Goal: Information Seeking & Learning: Check status

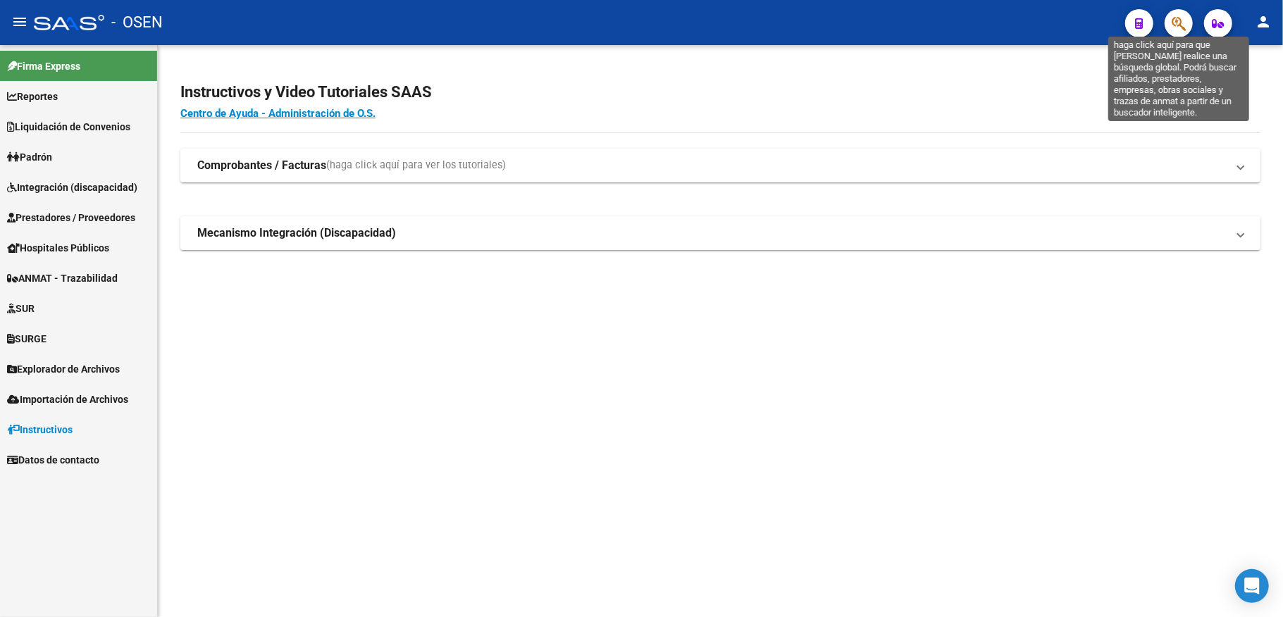
click at [1183, 20] on icon "button" at bounding box center [1178, 23] width 14 height 16
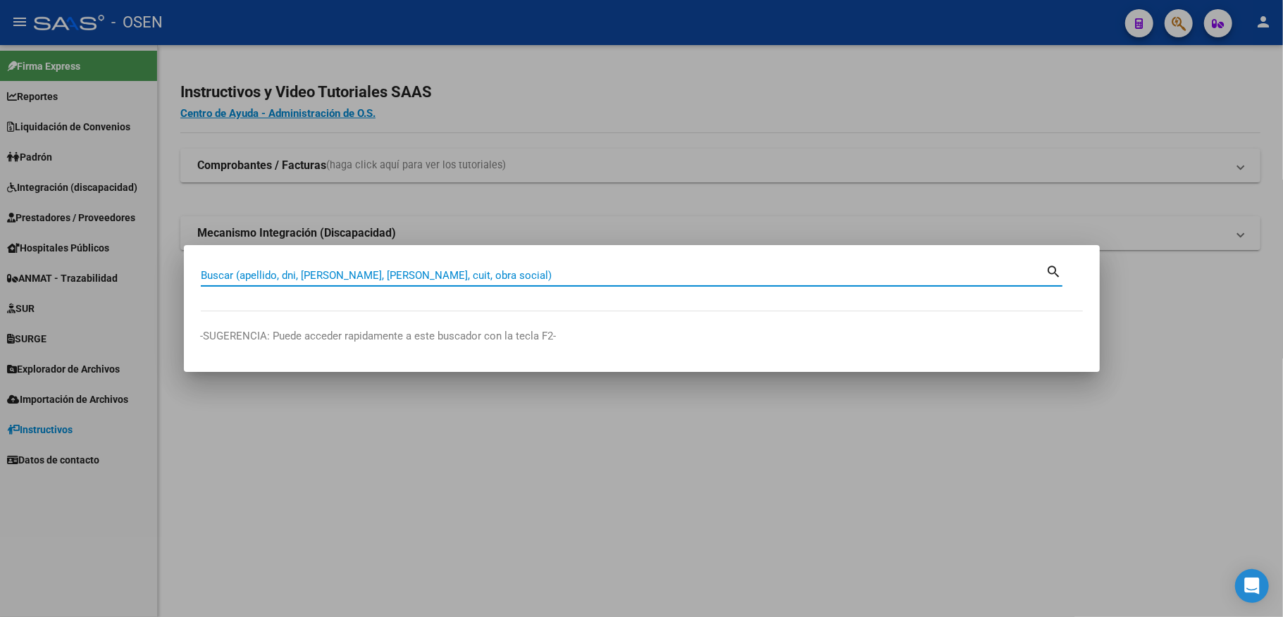
paste input "27216868"
type input "27216868"
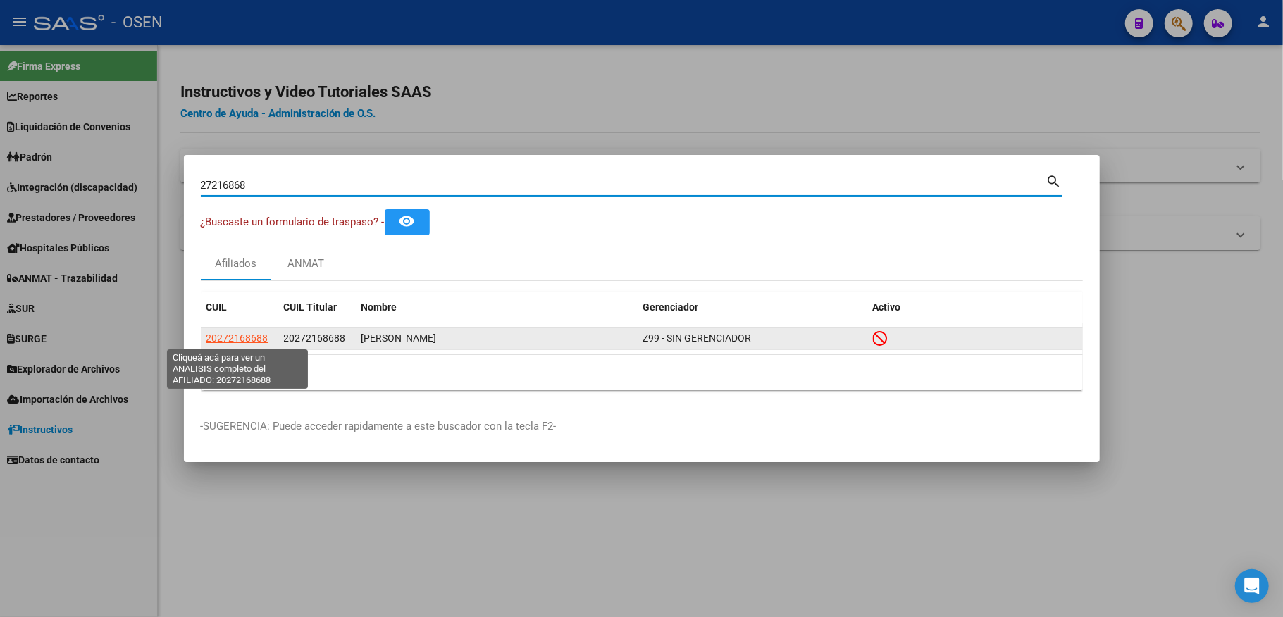
click at [254, 332] on span "20272168688" at bounding box center [237, 337] width 62 height 11
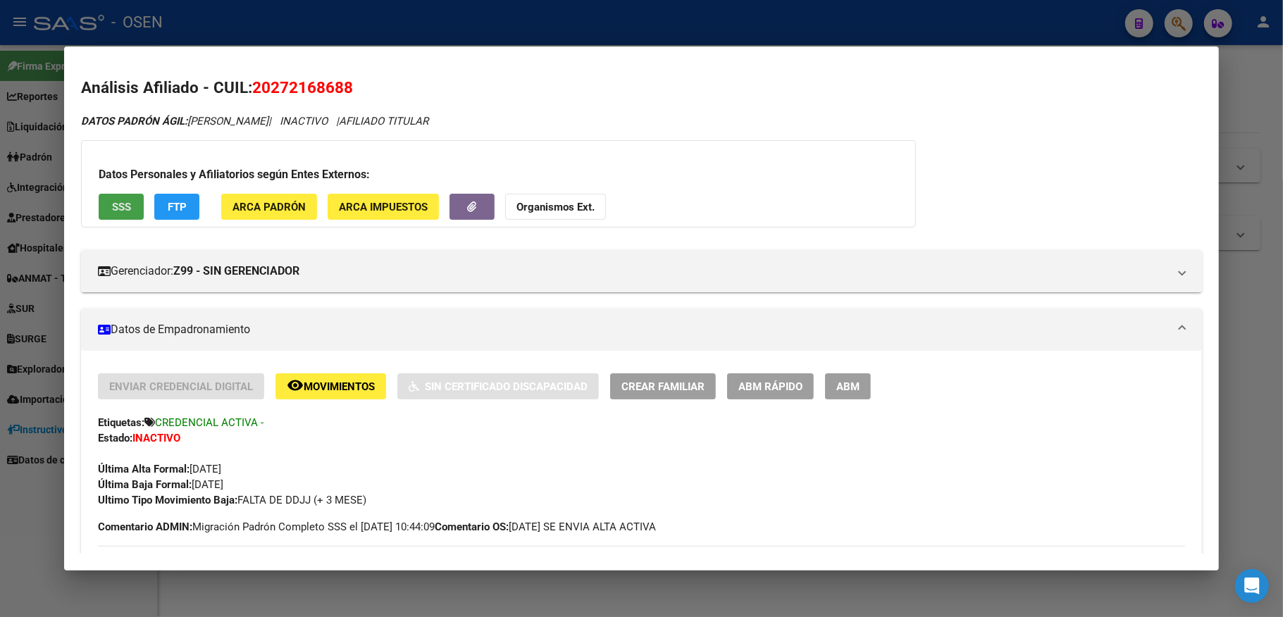
click at [108, 207] on button "SSS" at bounding box center [121, 207] width 45 height 26
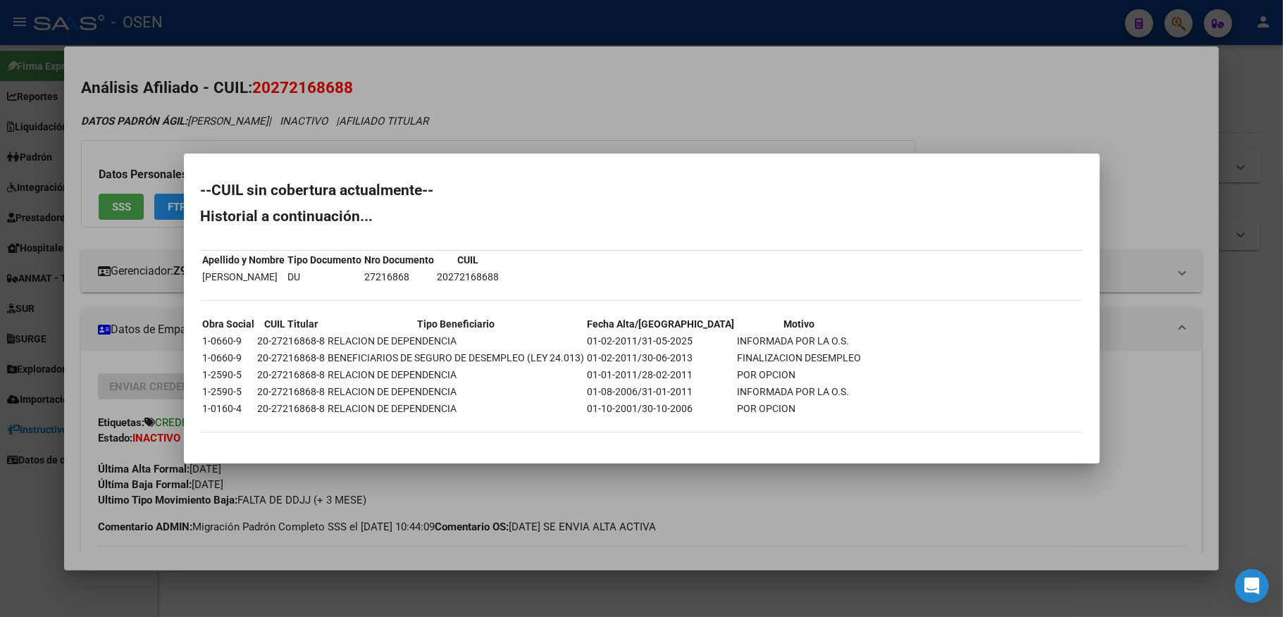
drag, startPoint x: 178, startPoint y: 120, endPoint x: 1164, endPoint y: 303, distance: 1003.0
click at [1176, 354] on div at bounding box center [641, 308] width 1283 height 617
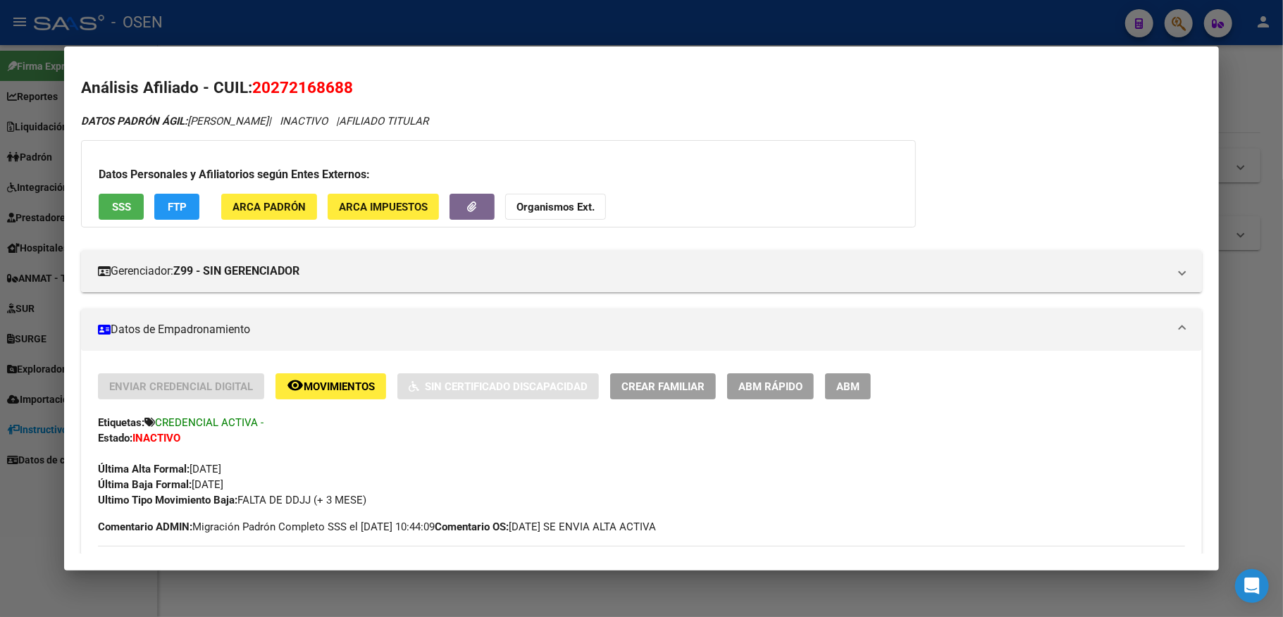
drag, startPoint x: 370, startPoint y: 93, endPoint x: 256, endPoint y: 97, distance: 113.5
click at [256, 97] on h2 "Análisis Afiliado - CUIL: 20272168688" at bounding box center [641, 88] width 1121 height 24
copy span "20272168688"
click at [489, 96] on h2 "Análisis Afiliado - CUIL: 20272168688" at bounding box center [641, 88] width 1121 height 24
click at [120, 200] on span "SSS" at bounding box center [121, 206] width 19 height 13
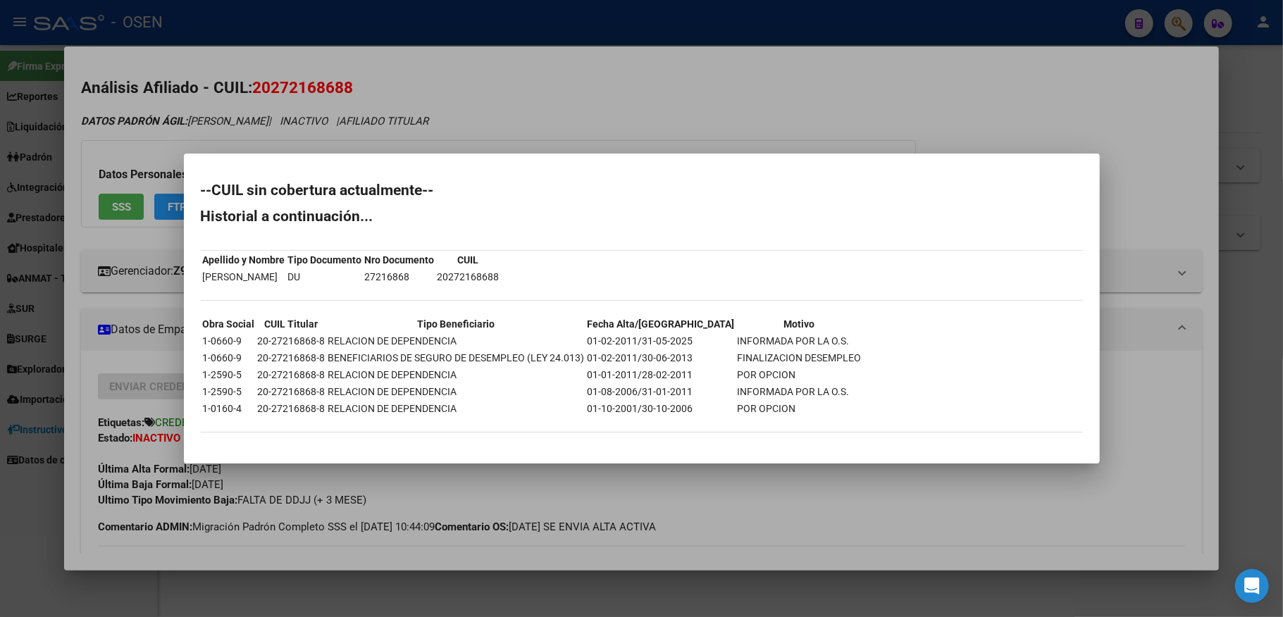
click at [657, 75] on div at bounding box center [641, 308] width 1283 height 617
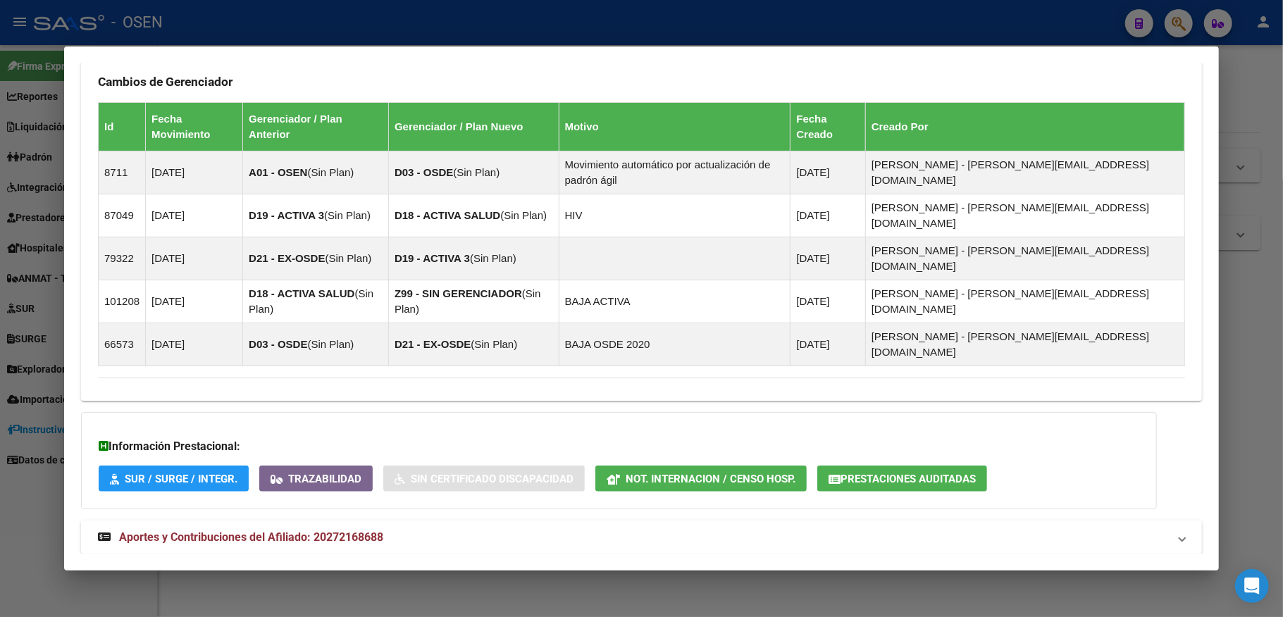
scroll to position [873, 0]
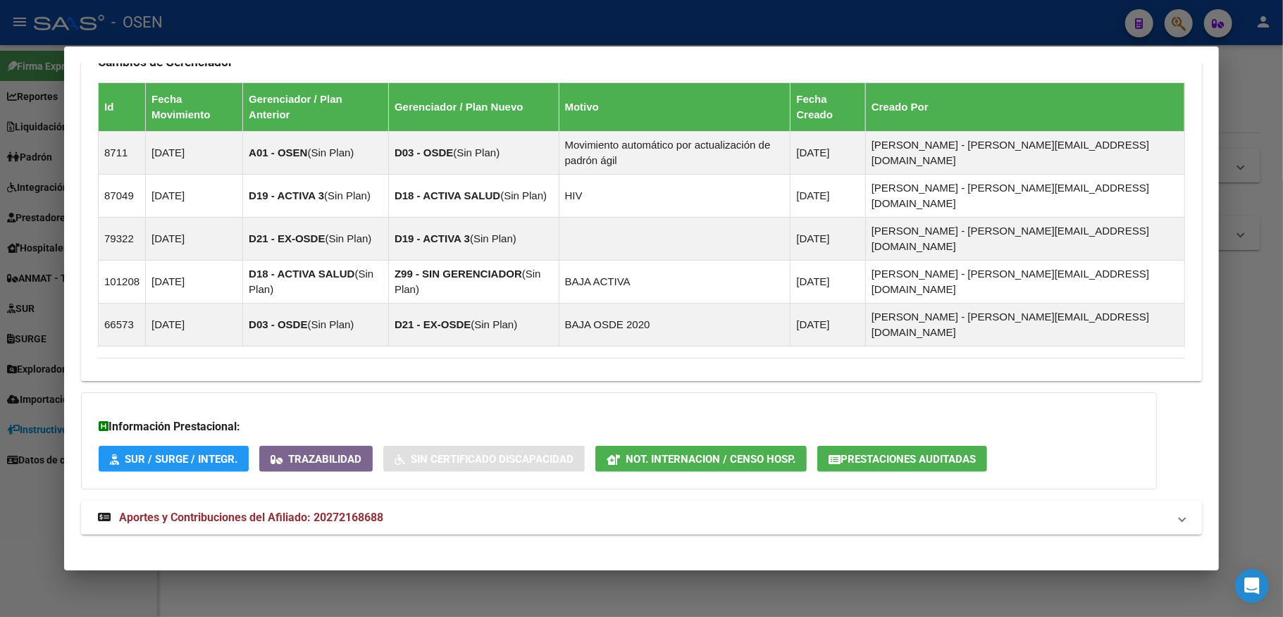
click at [136, 511] on span "Aportes y Contribuciones del Afiliado: 20272168688" at bounding box center [251, 517] width 264 height 13
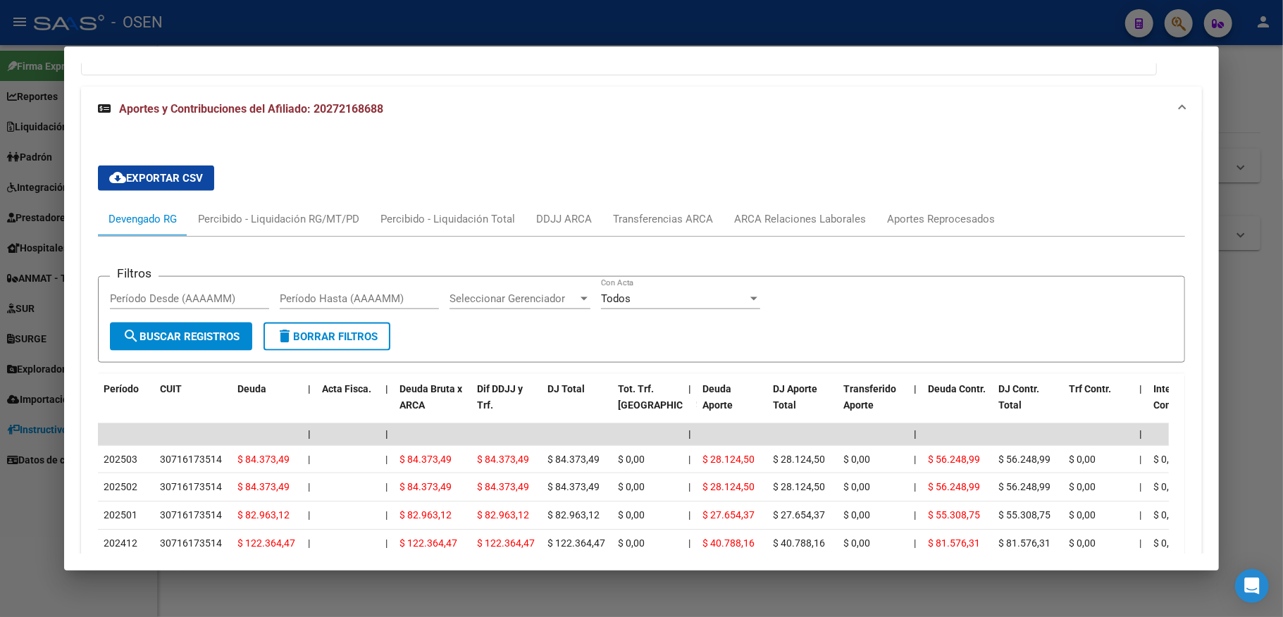
scroll to position [1320, 0]
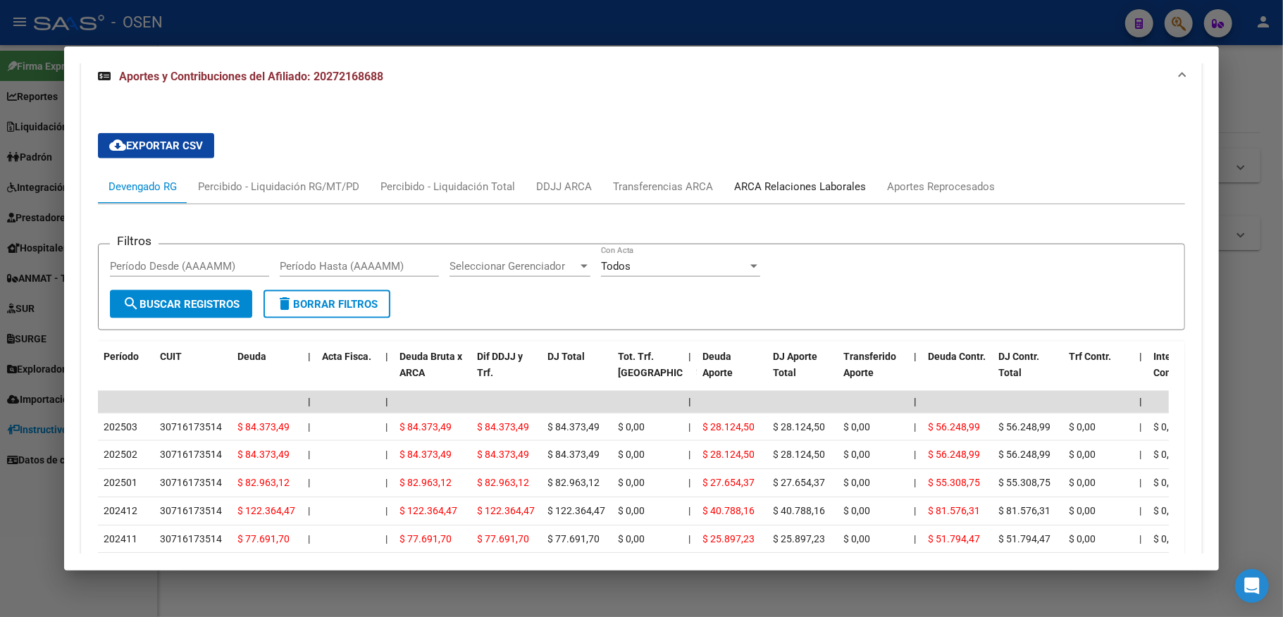
click at [809, 179] on div "ARCA Relaciones Laborales" at bounding box center [800, 186] width 132 height 15
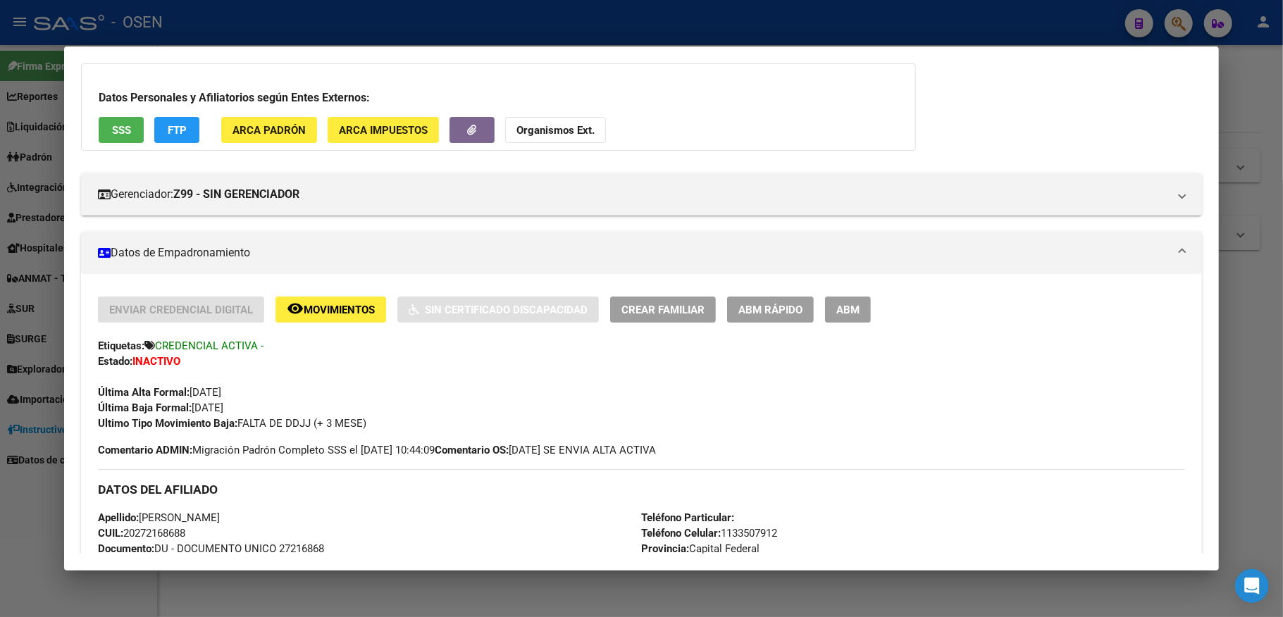
scroll to position [46, 0]
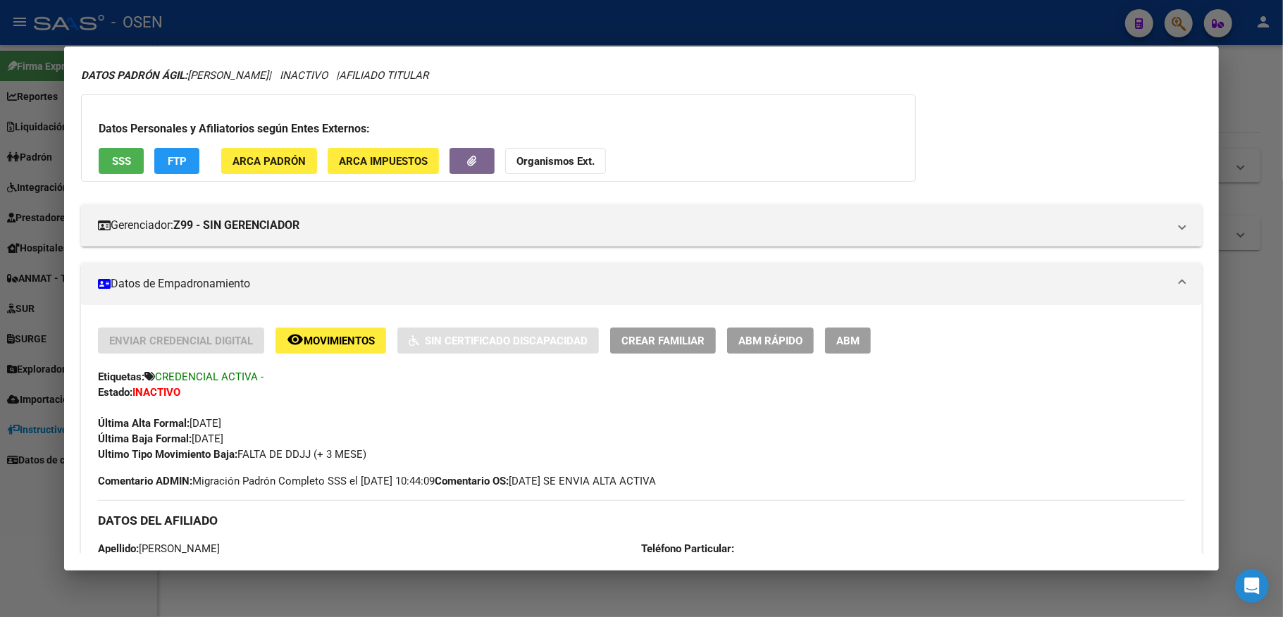
click at [111, 148] on button "SSS" at bounding box center [121, 161] width 45 height 26
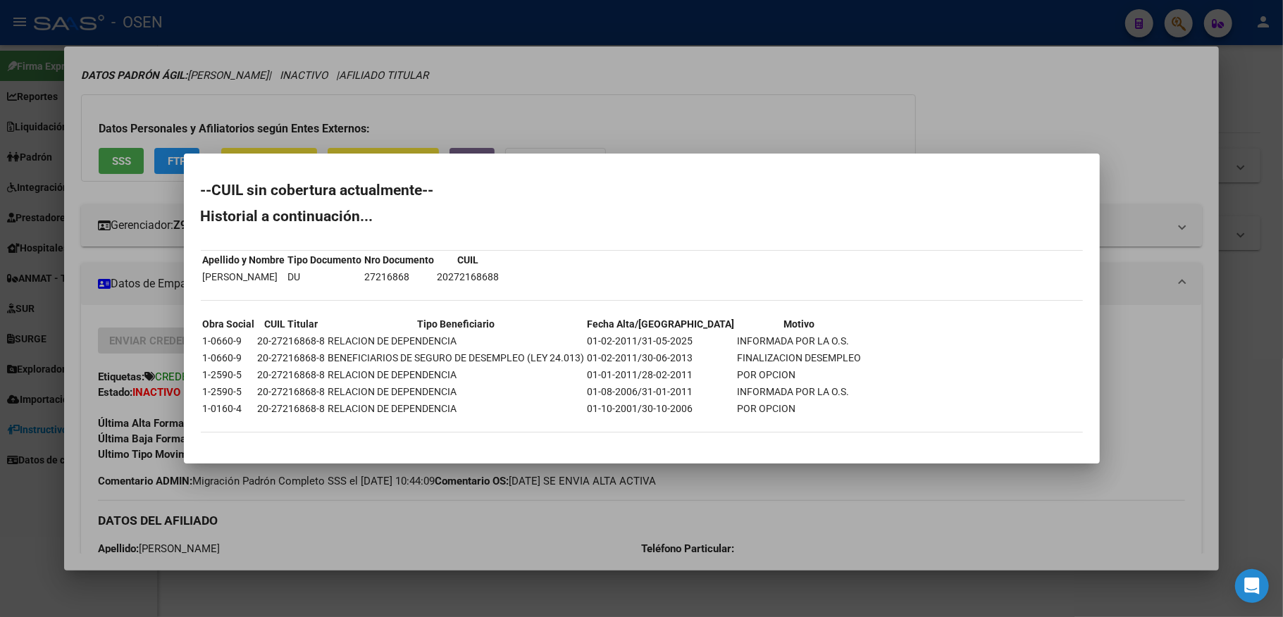
click at [786, 15] on div at bounding box center [641, 308] width 1283 height 617
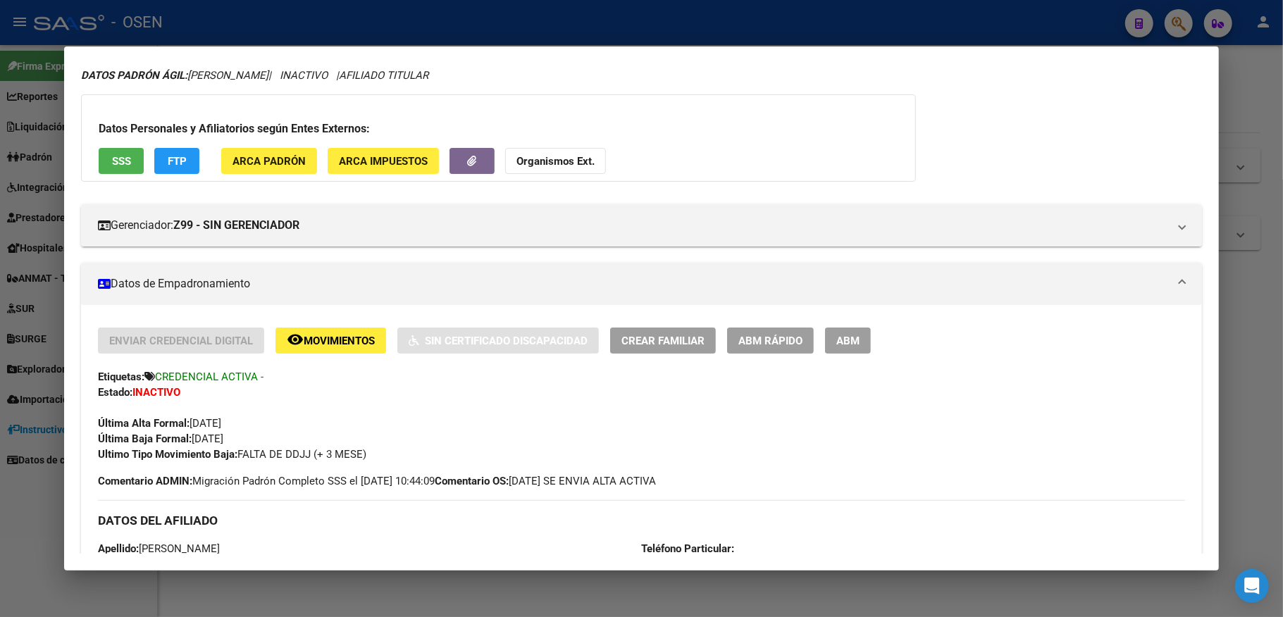
click at [558, 20] on div at bounding box center [641, 308] width 1283 height 617
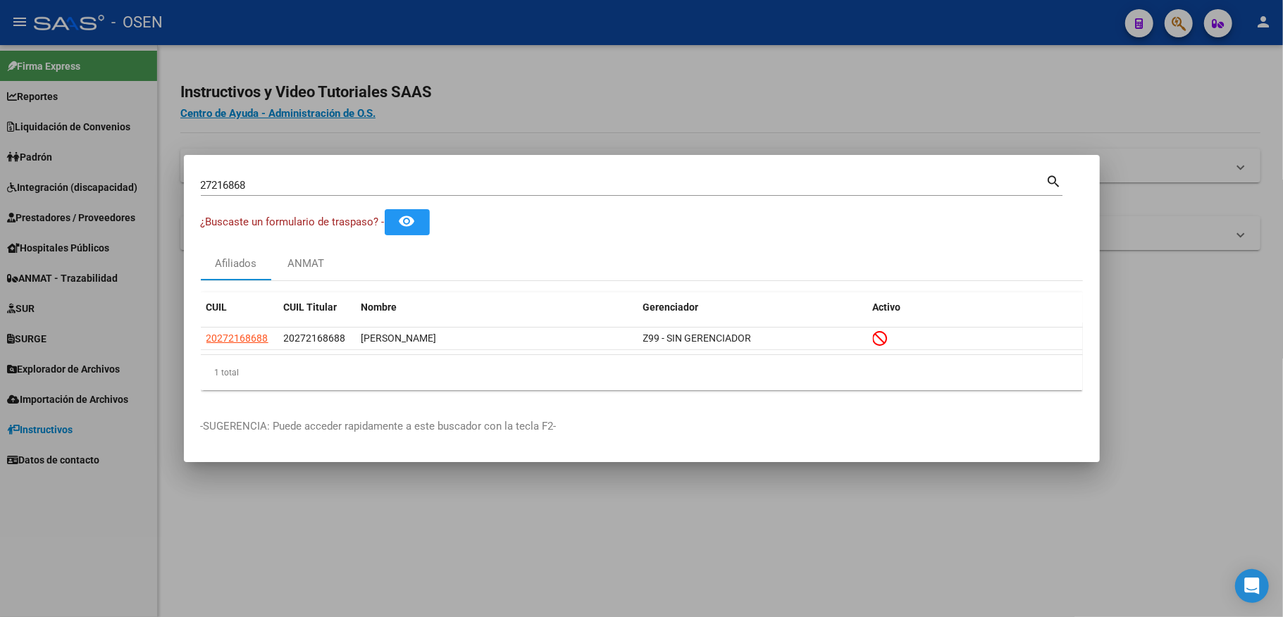
click at [553, 20] on div at bounding box center [641, 308] width 1283 height 617
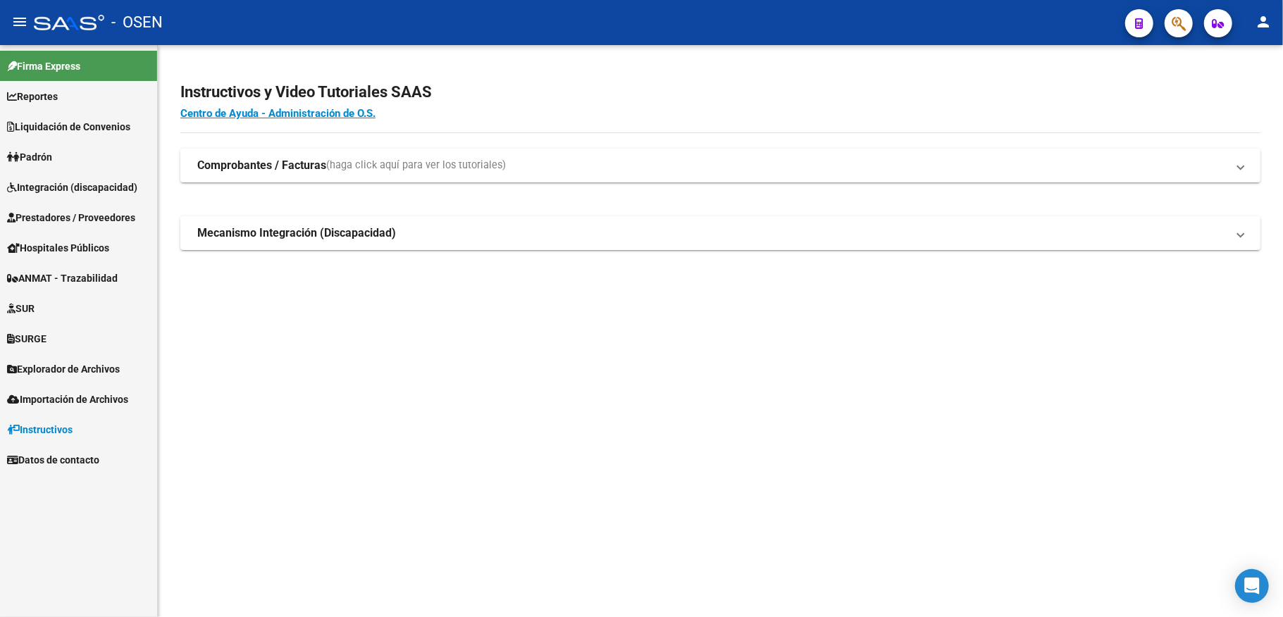
click at [99, 279] on span "ANMAT - Trazabilidad" at bounding box center [62, 277] width 111 height 15
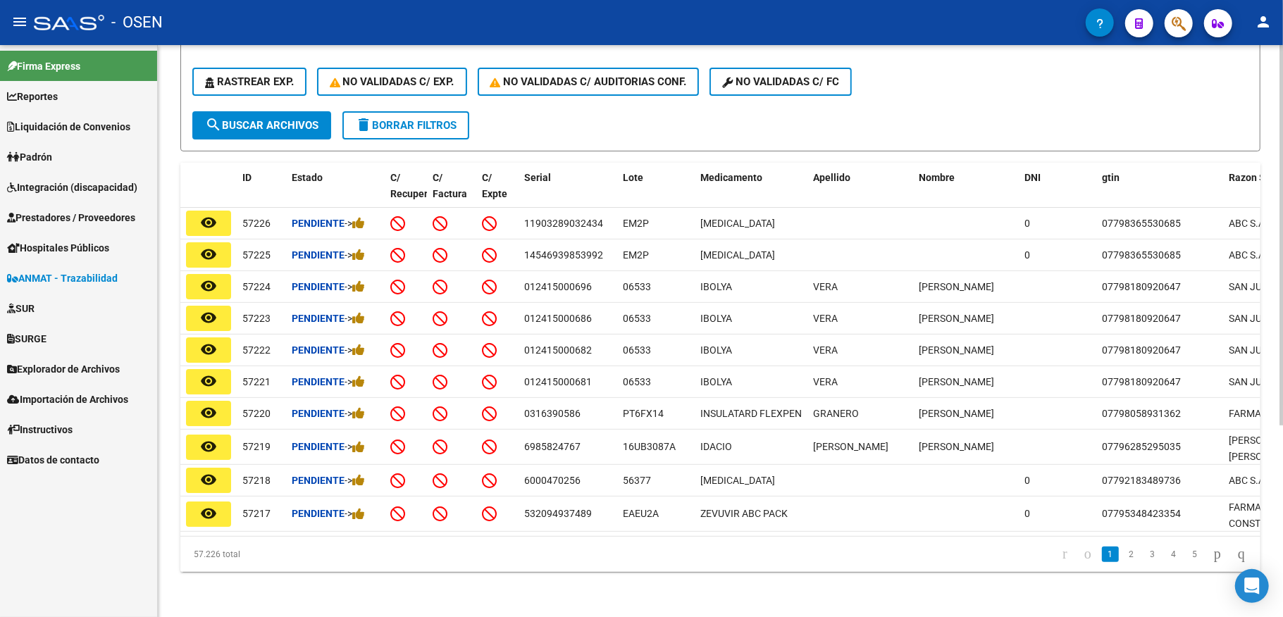
scroll to position [94, 0]
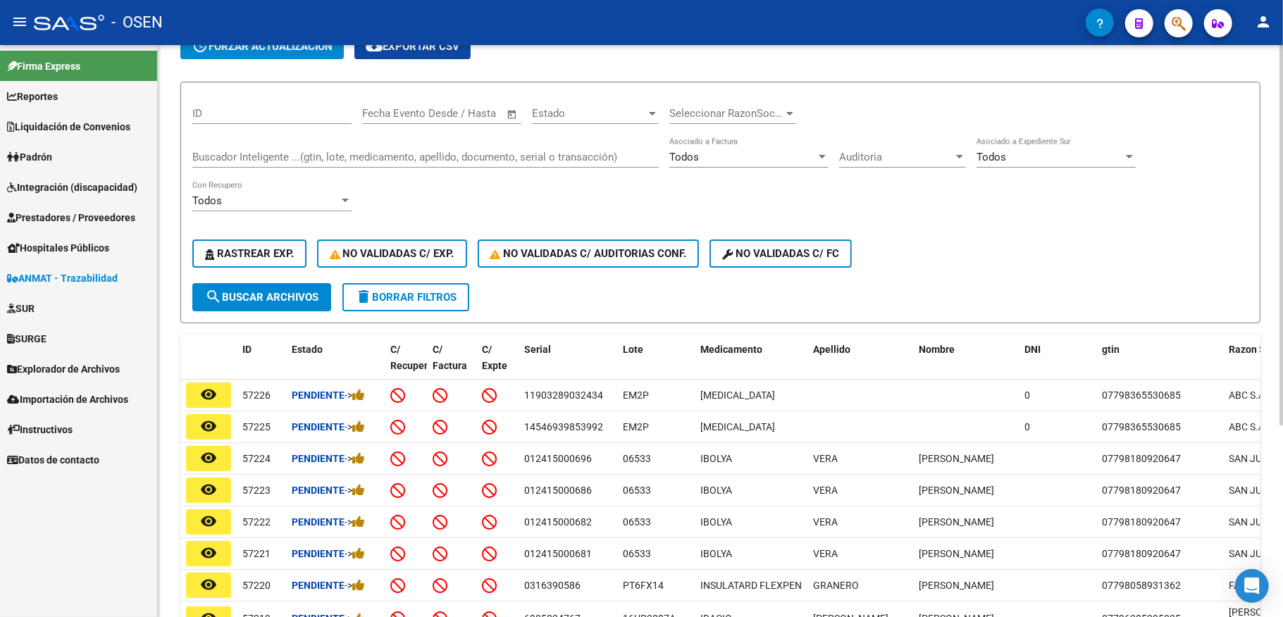
click at [320, 152] on input "Buscador Inteligente ...(gtin, lote, medicamento, apellido, documento, serial o…" at bounding box center [425, 157] width 466 height 13
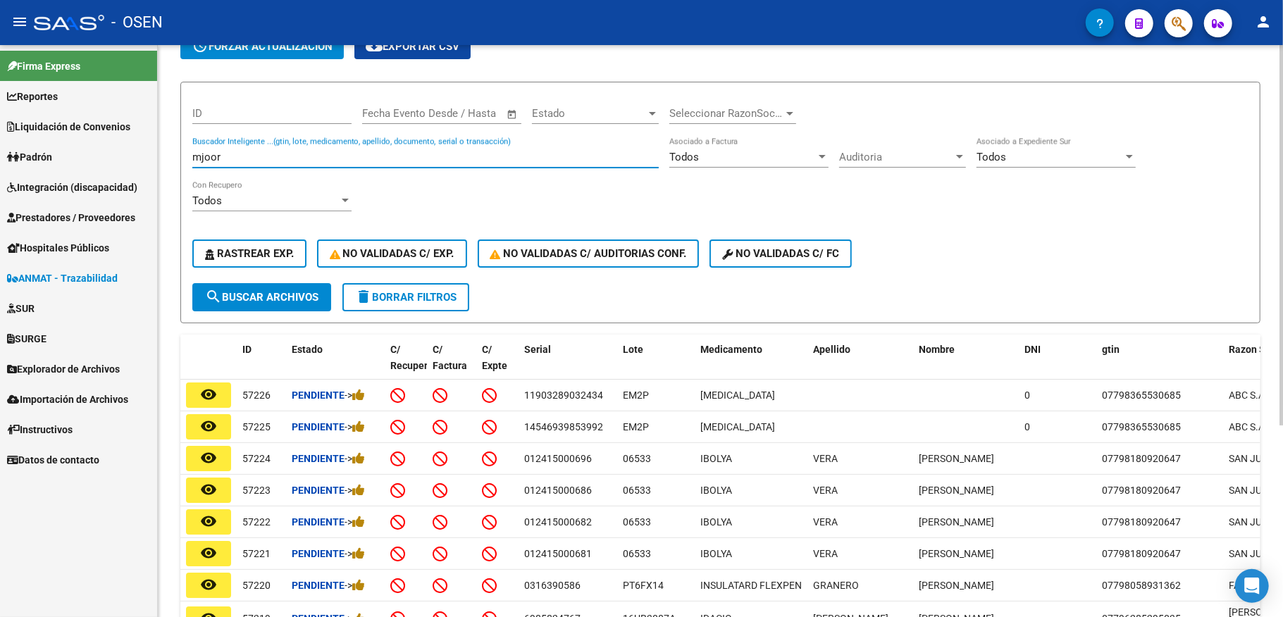
type input "mjoor"
click at [268, 294] on span "search Buscar Archivos" at bounding box center [261, 297] width 113 height 13
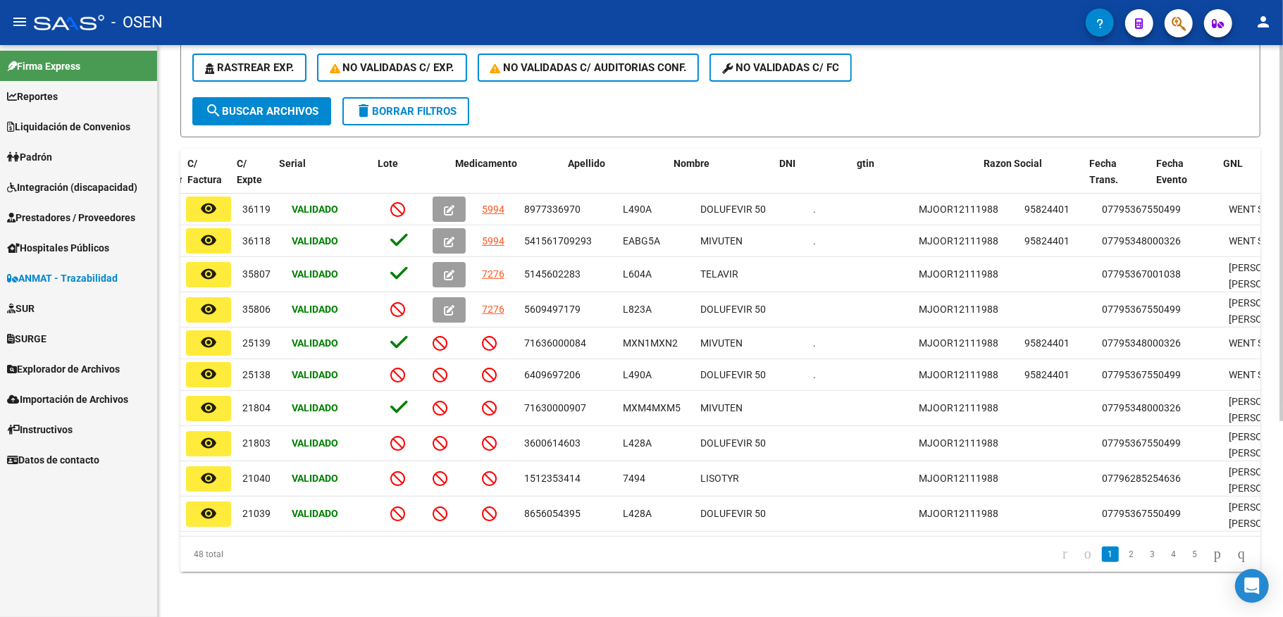
scroll to position [0, 247]
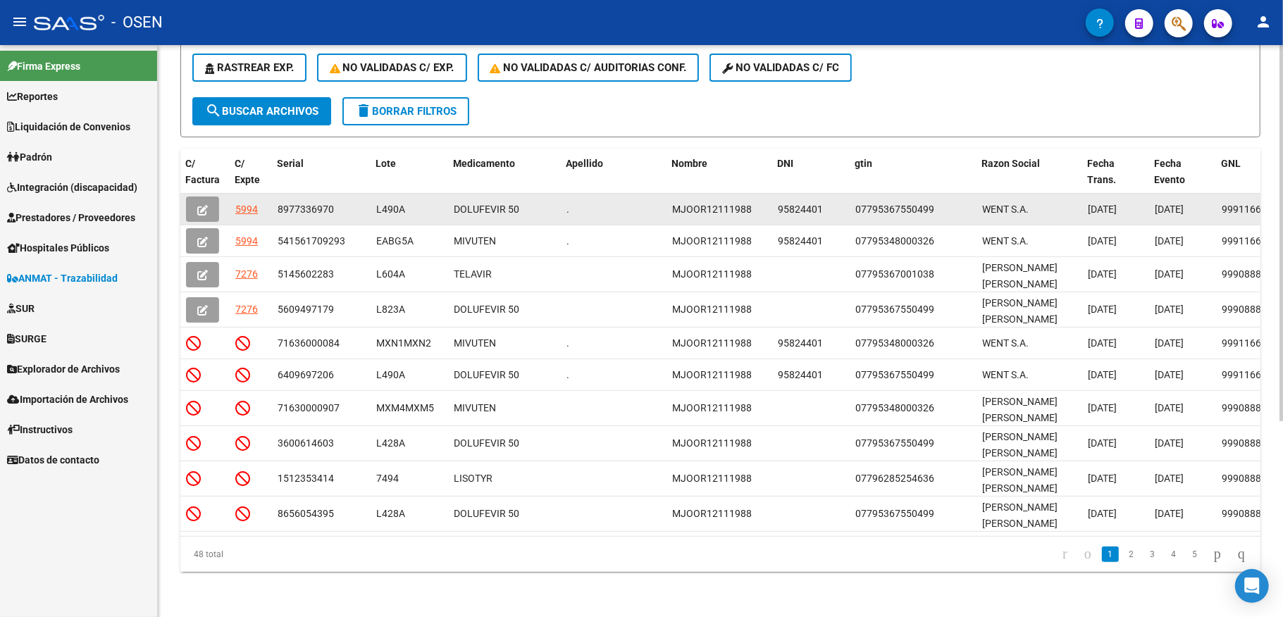
drag, startPoint x: 824, startPoint y: 206, endPoint x: 776, endPoint y: 206, distance: 47.9
click at [778, 206] on div "95824401" at bounding box center [811, 209] width 66 height 16
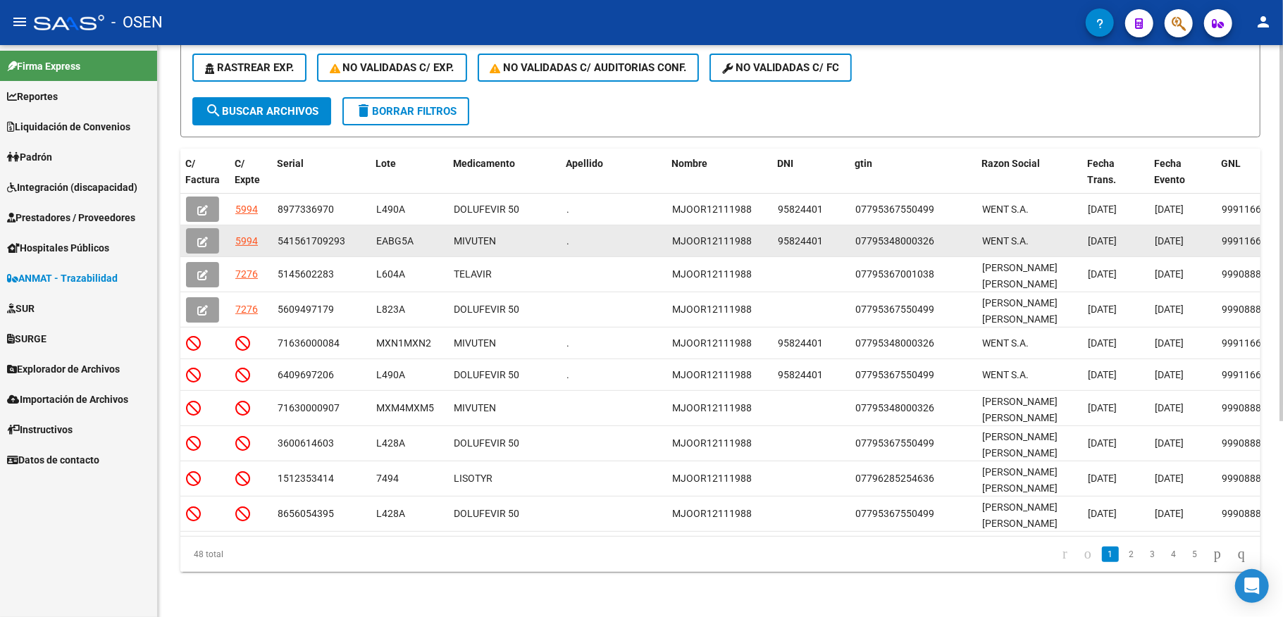
copy span "95824401"
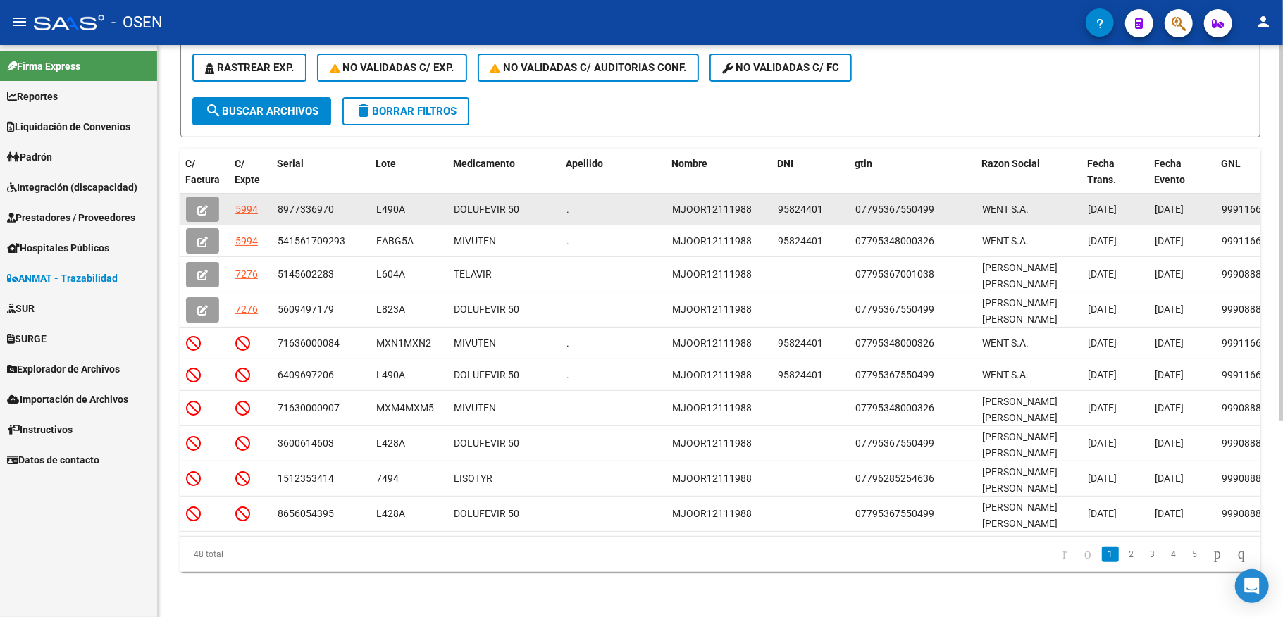
scroll to position [0, 0]
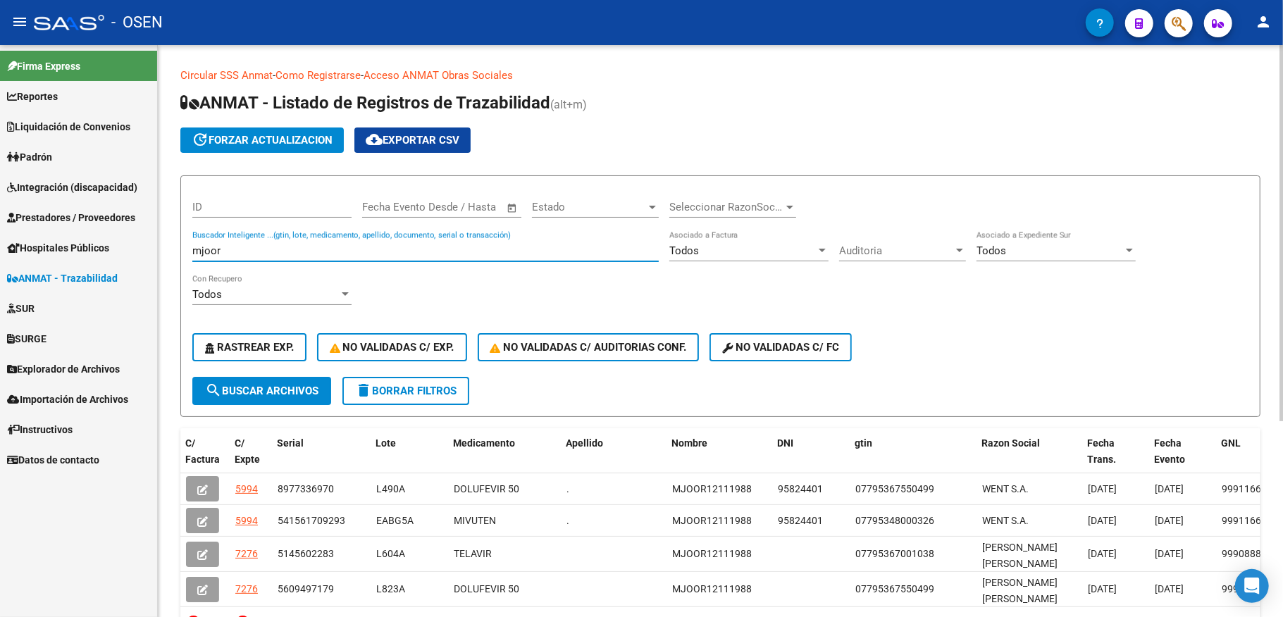
drag, startPoint x: 238, startPoint y: 247, endPoint x: 201, endPoint y: 127, distance: 125.4
click at [149, 187] on mat-sidenav-container "Firma Express Reportes SUR Expedientes Internos Movimiento de Expte. SSS Liquid…" at bounding box center [641, 331] width 1283 height 572
paste input "95824401"
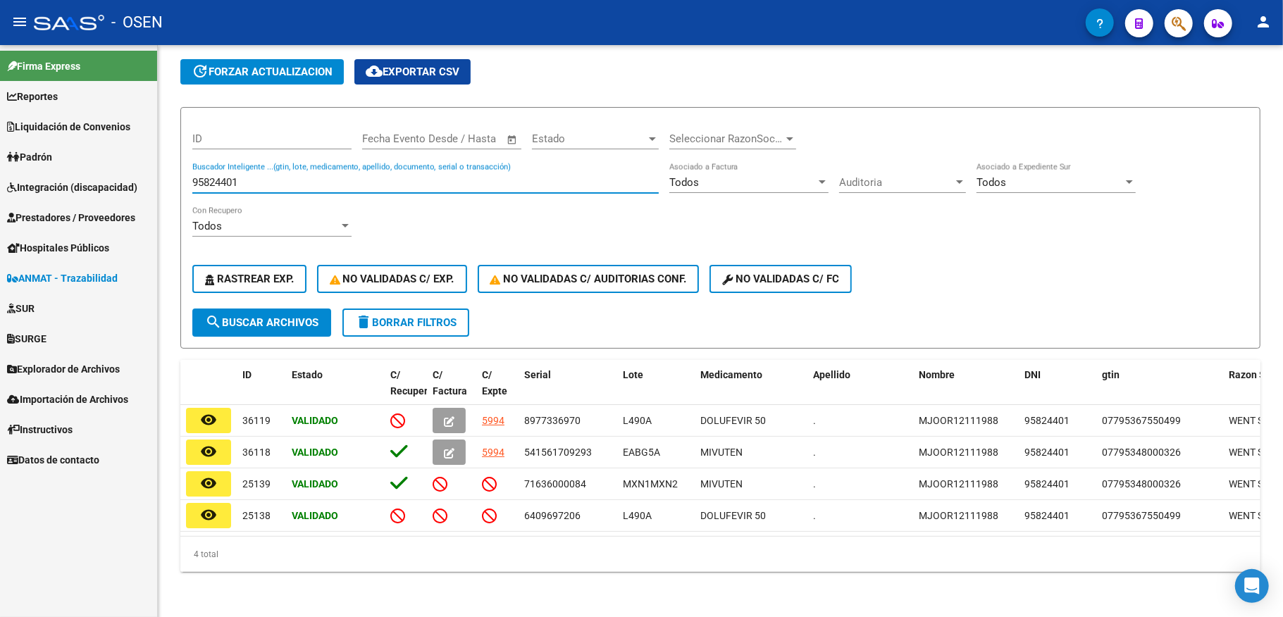
drag, startPoint x: 144, startPoint y: 165, endPoint x: 77, endPoint y: 150, distance: 68.5
click at [72, 158] on mat-sidenav-container "Firma Express Reportes SUR Expedientes Internos Movimiento de Expte. SSS Liquid…" at bounding box center [641, 331] width 1283 height 572
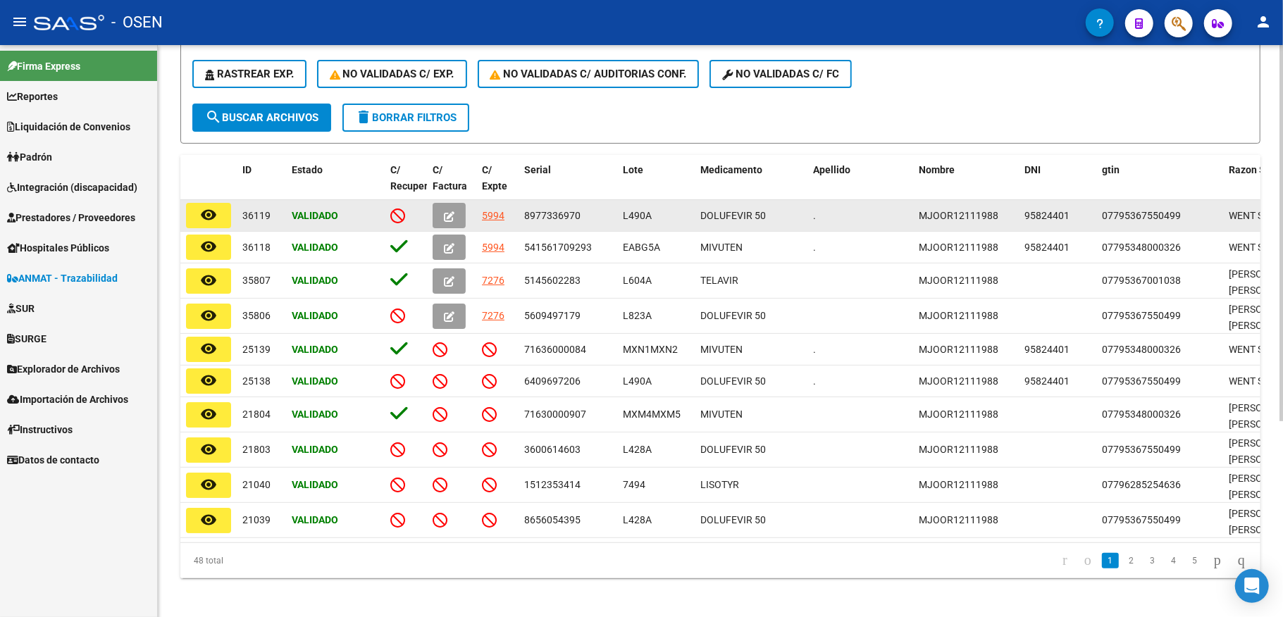
type input "JOOR"
drag, startPoint x: 695, startPoint y: 210, endPoint x: 752, endPoint y: 215, distance: 58.0
click at [752, 215] on datatable-body-cell "DOLUFEVIR 50" at bounding box center [751, 215] width 113 height 31
copy span "DOLUFEVIR"
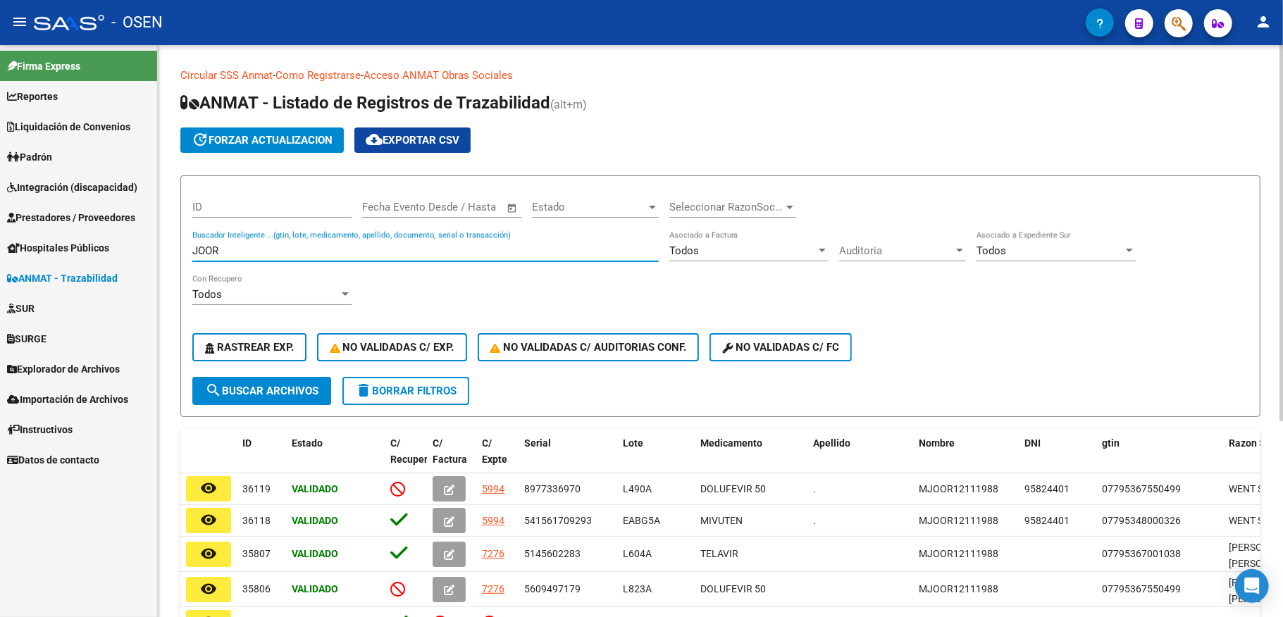
drag, startPoint x: 244, startPoint y: 251, endPoint x: 179, endPoint y: 246, distance: 65.0
click at [179, 246] on div "Circular SSS Anmat - Como Registrarse - Acceso ANMAT Obras Sociales Documentaci…" at bounding box center [720, 471] width 1125 height 852
paste input "DOLUFEVIR"
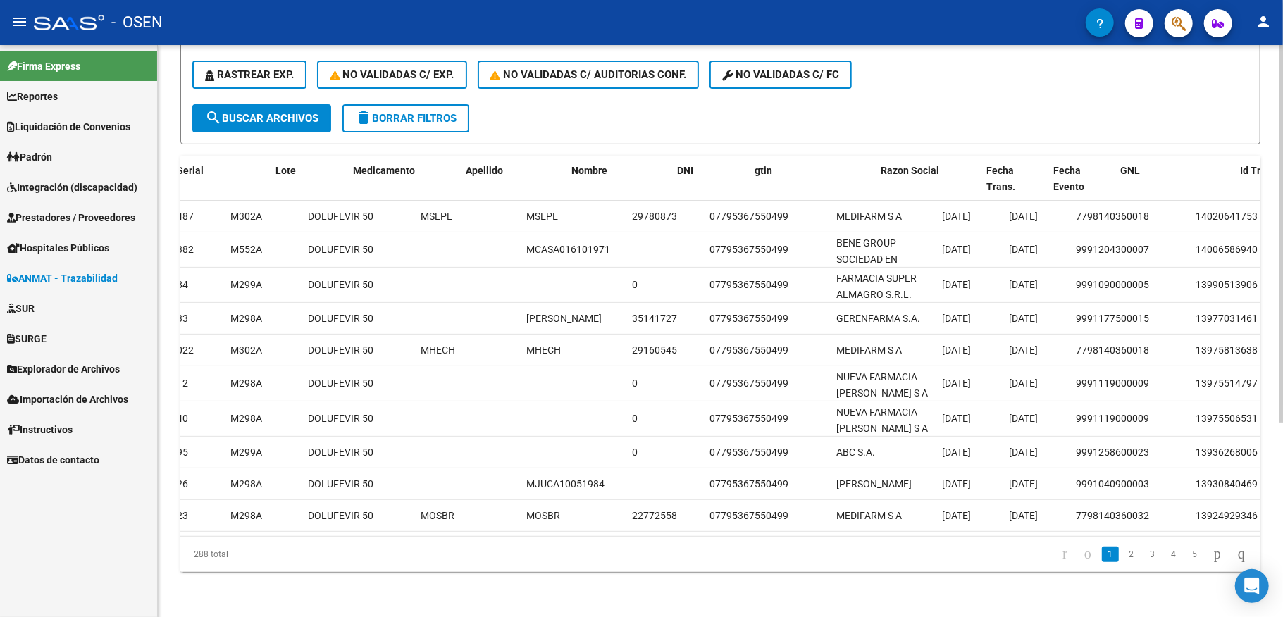
scroll to position [0, 399]
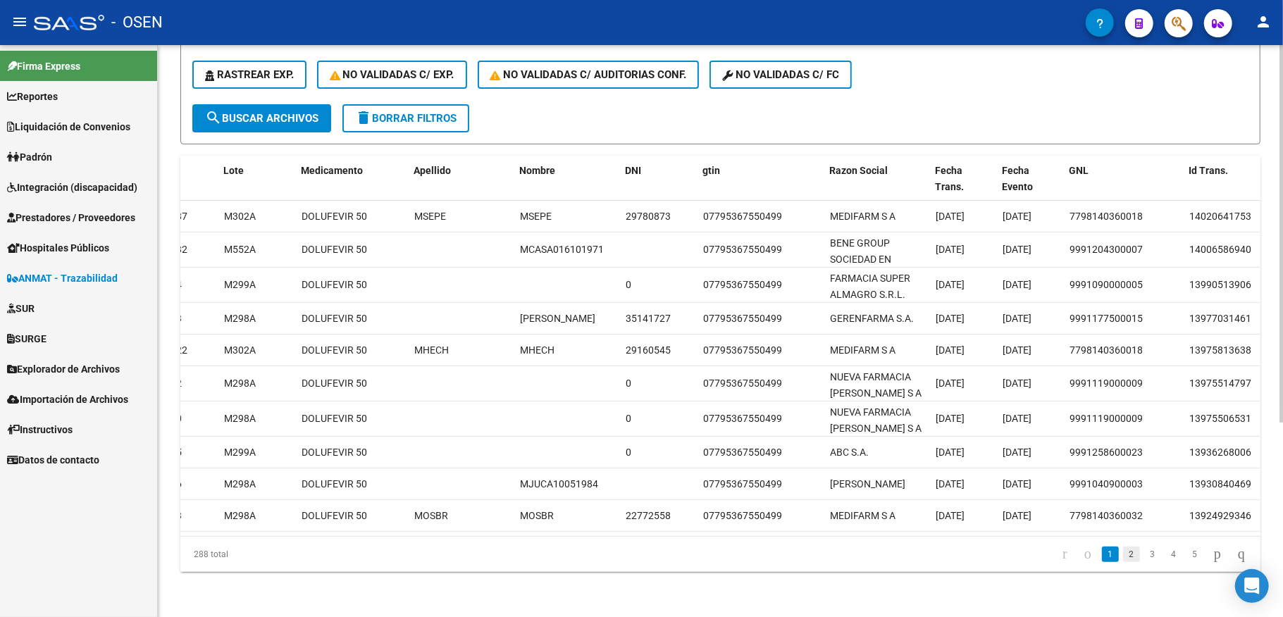
type input "DOLUFEVIR"
click at [1123, 562] on link "2" at bounding box center [1131, 554] width 17 height 15
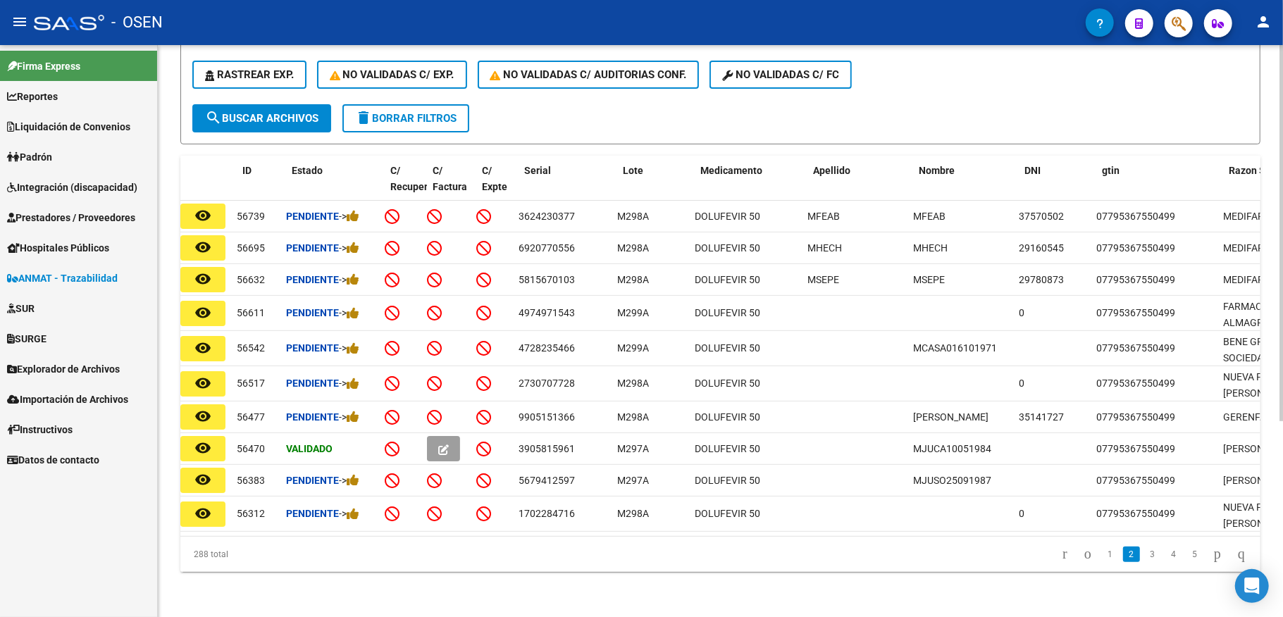
scroll to position [0, 0]
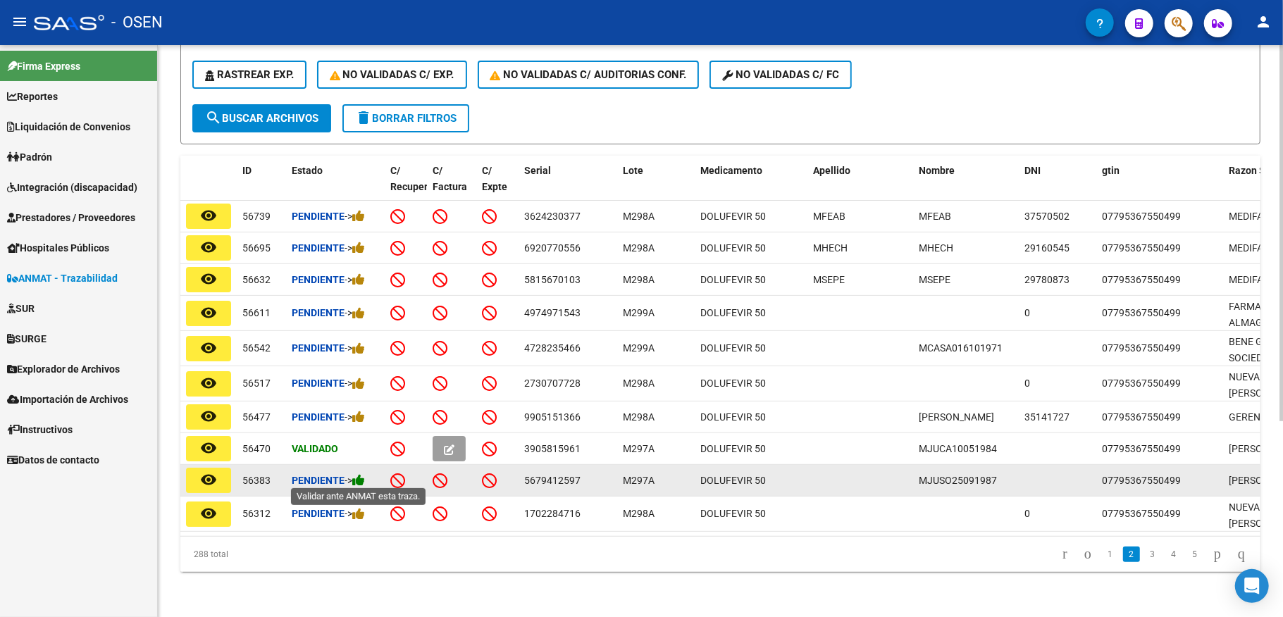
click at [365, 477] on icon at bounding box center [358, 479] width 13 height 13
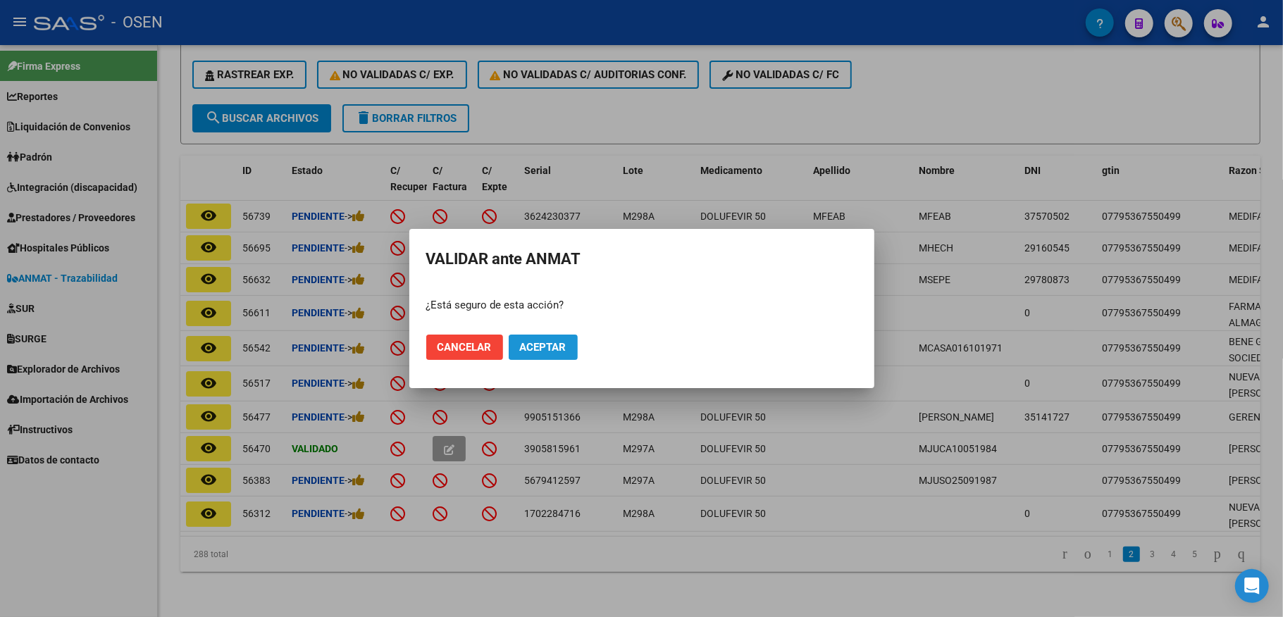
click at [544, 342] on span "Aceptar" at bounding box center [543, 347] width 46 height 13
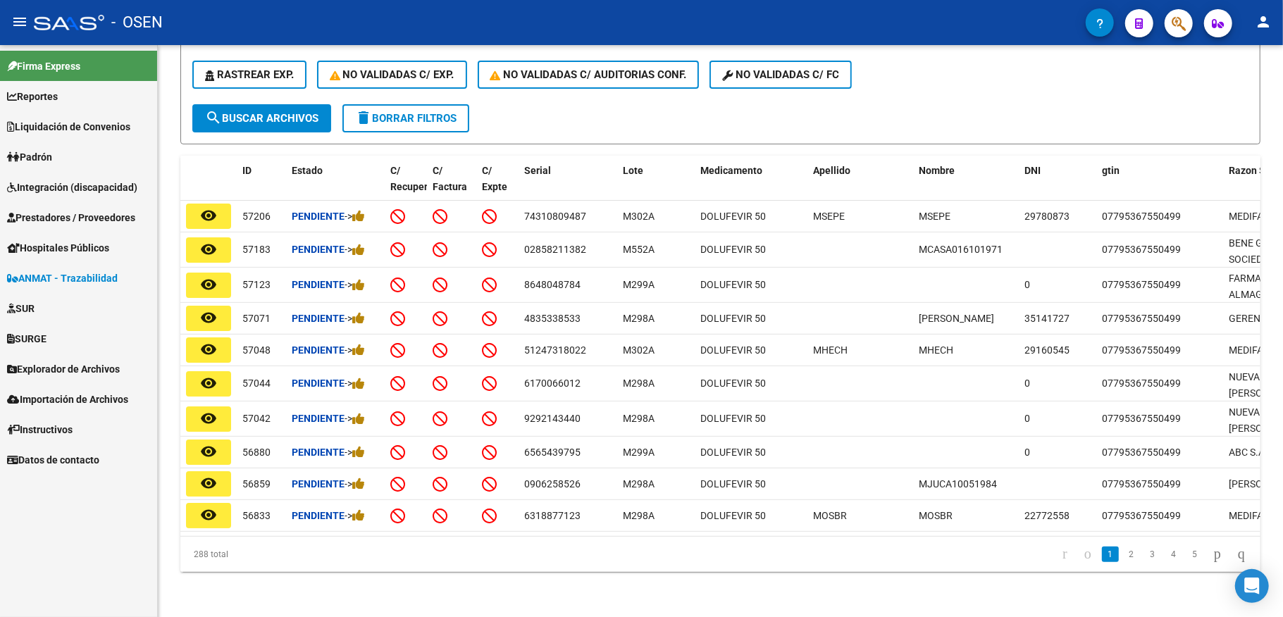
click at [1173, 28] on icon "button" at bounding box center [1178, 23] width 14 height 16
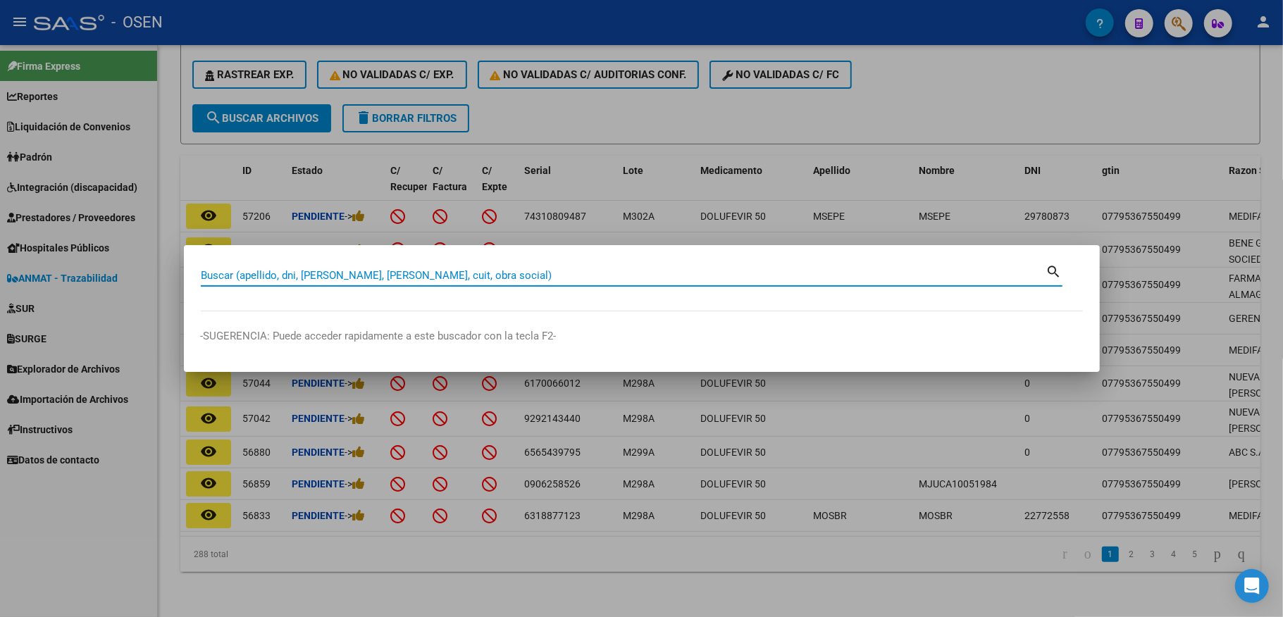
paste input "27491499775"
type input "27491499775"
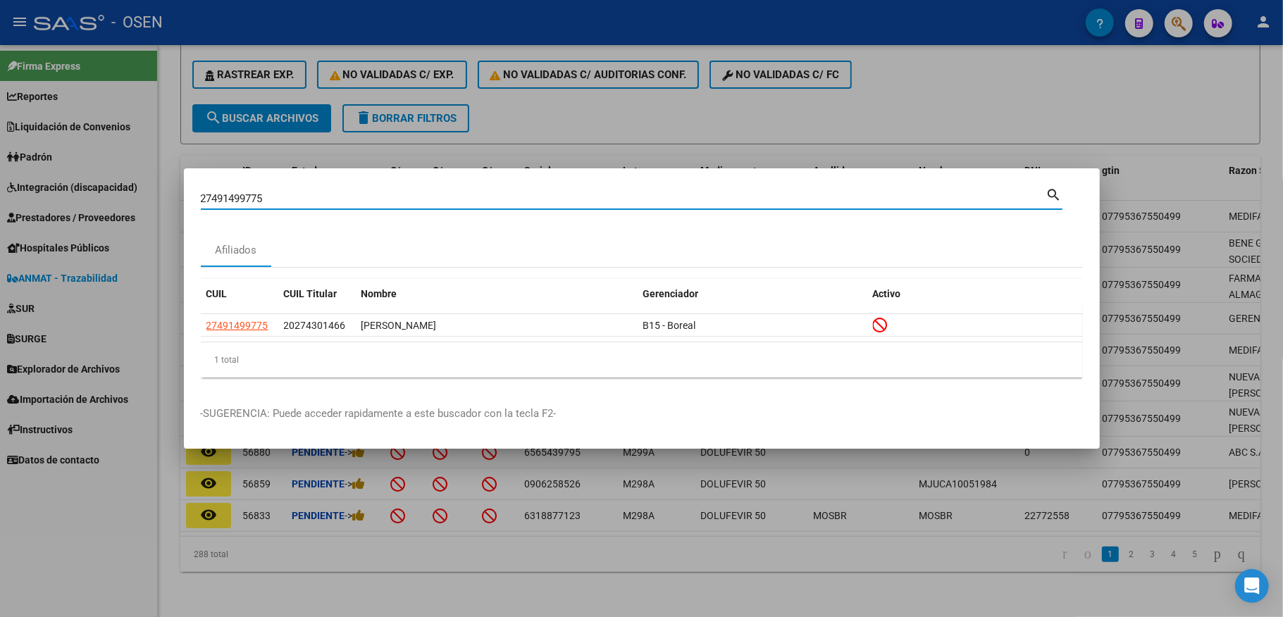
drag, startPoint x: 420, startPoint y: 204, endPoint x: 32, endPoint y: 203, distance: 388.1
click at [32, 203] on div "27491499775 Buscar (apellido, dni, cuil, nro traspaso, cuit, obra social) searc…" at bounding box center [641, 308] width 1283 height 617
paste input "20226125273"
type input "20226125273"
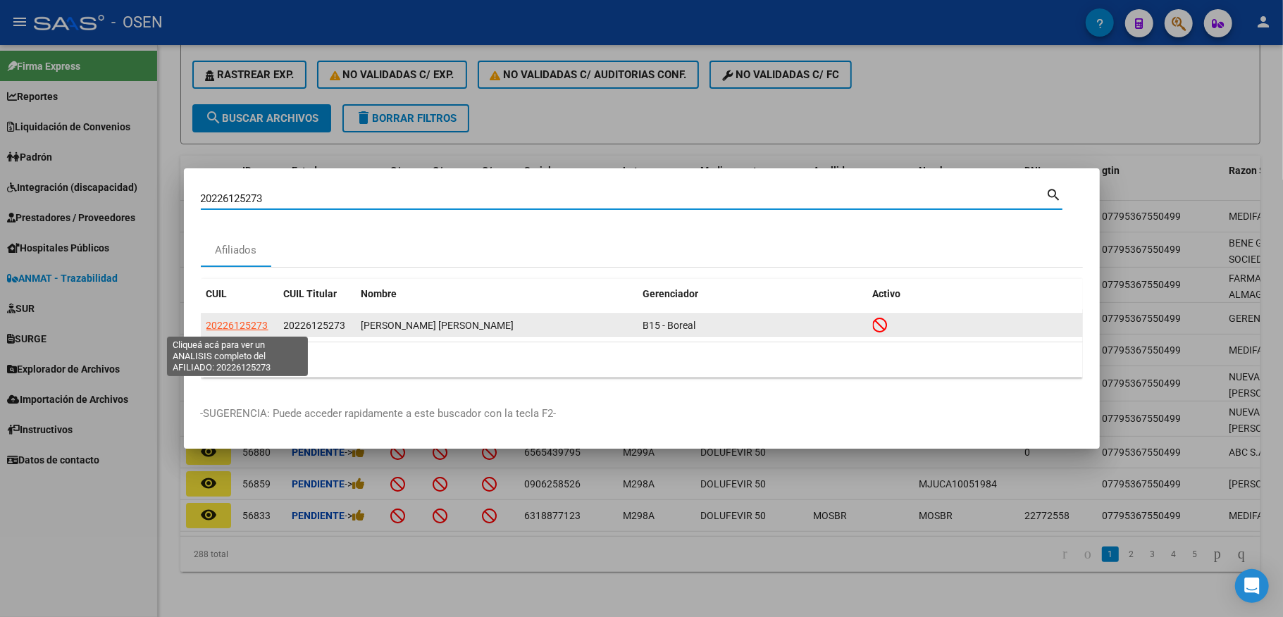
click at [232, 324] on span "20226125273" at bounding box center [237, 325] width 62 height 11
type textarea "20226125273"
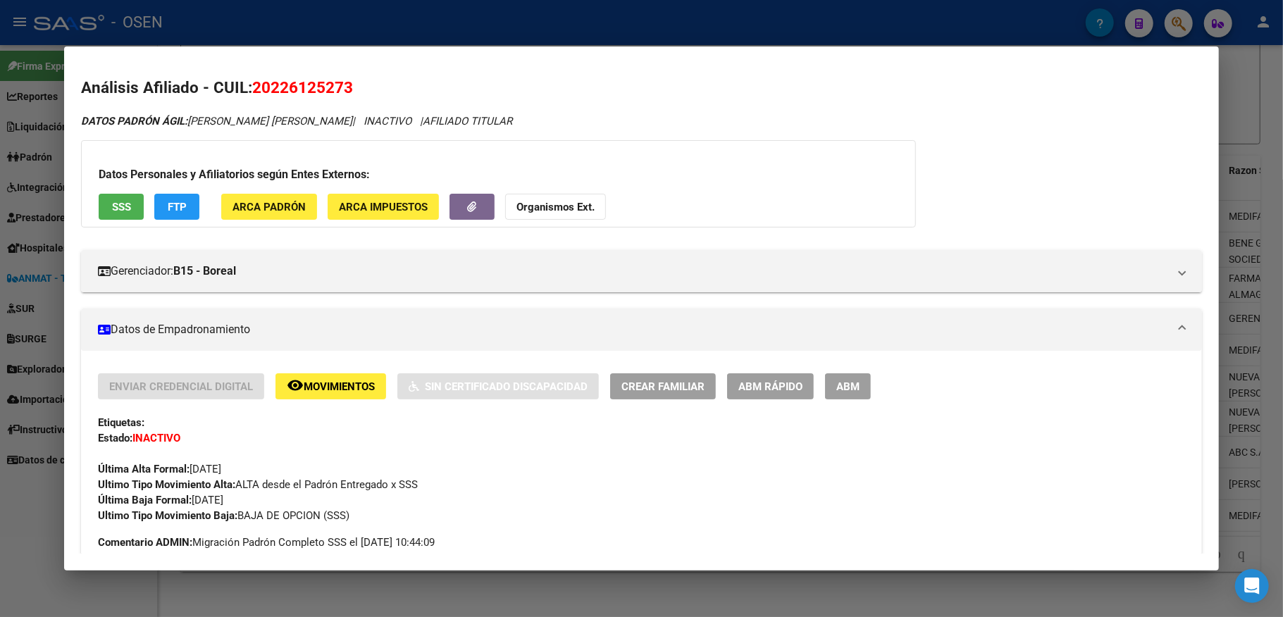
click at [371, 32] on div at bounding box center [641, 308] width 1283 height 617
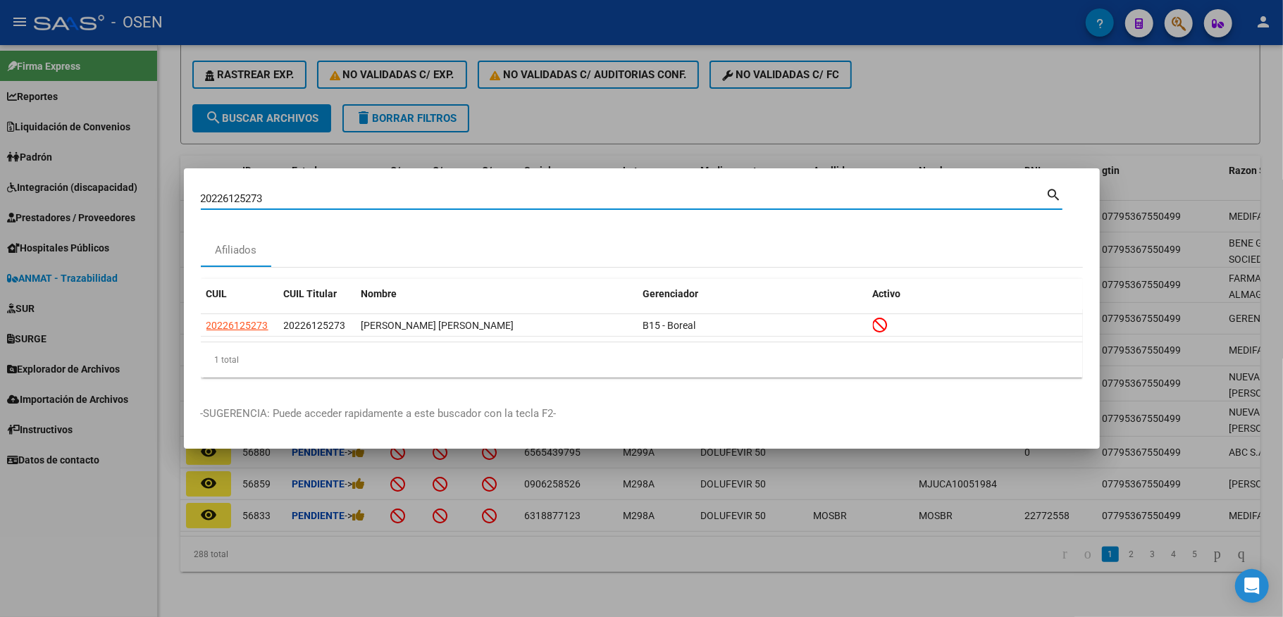
drag, startPoint x: 289, startPoint y: 197, endPoint x: 118, endPoint y: 192, distance: 170.5
click at [118, 192] on div "20226125273 Buscar (apellido, dni, cuil, nro traspaso, cuit, obra social) searc…" at bounding box center [641, 308] width 1283 height 617
paste input "20381160360"
type input "20381160360"
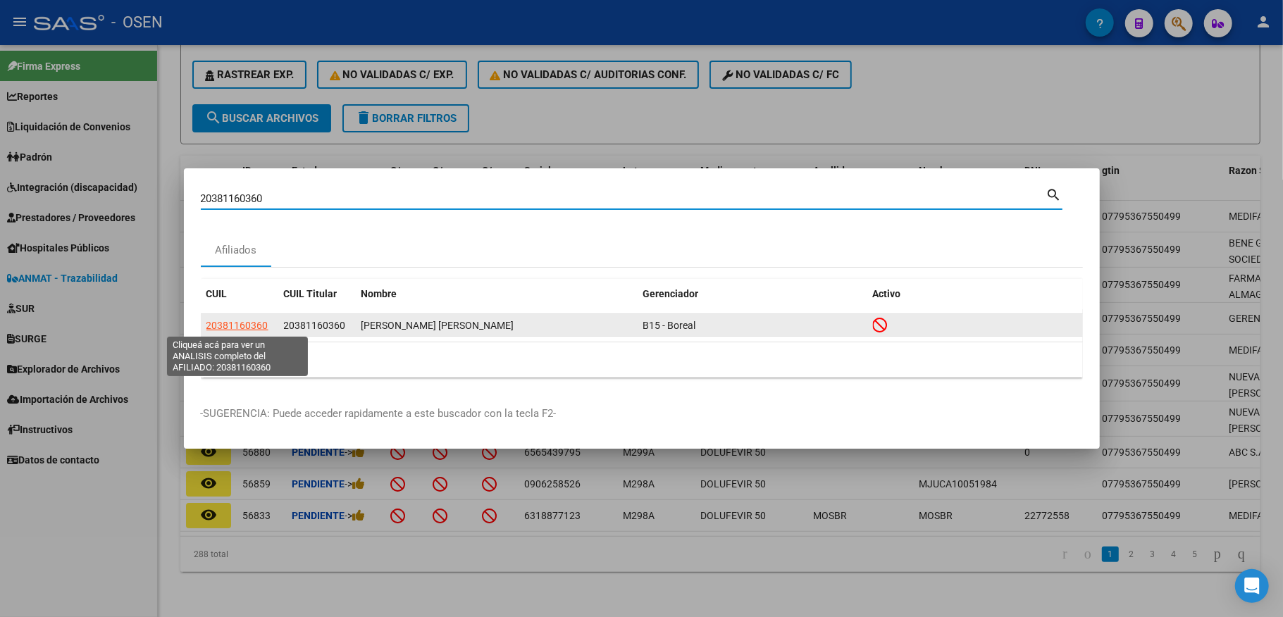
click at [238, 327] on span "20381160360" at bounding box center [237, 325] width 62 height 11
type textarea "20381160360"
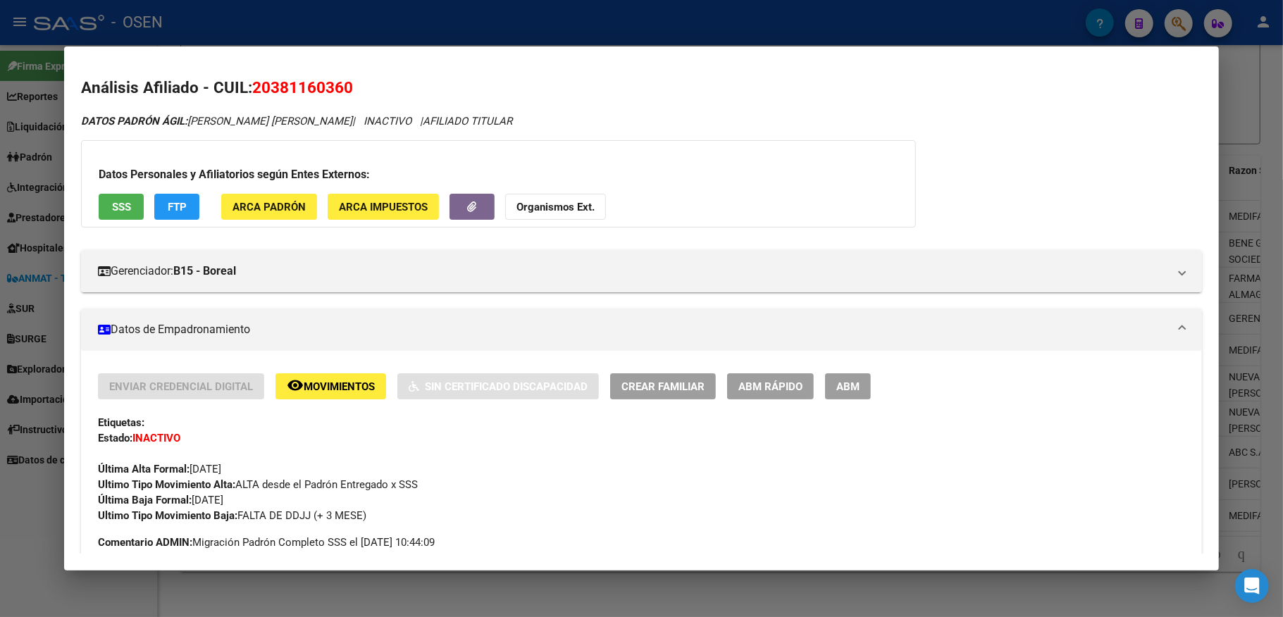
click at [505, 26] on div at bounding box center [641, 308] width 1283 height 617
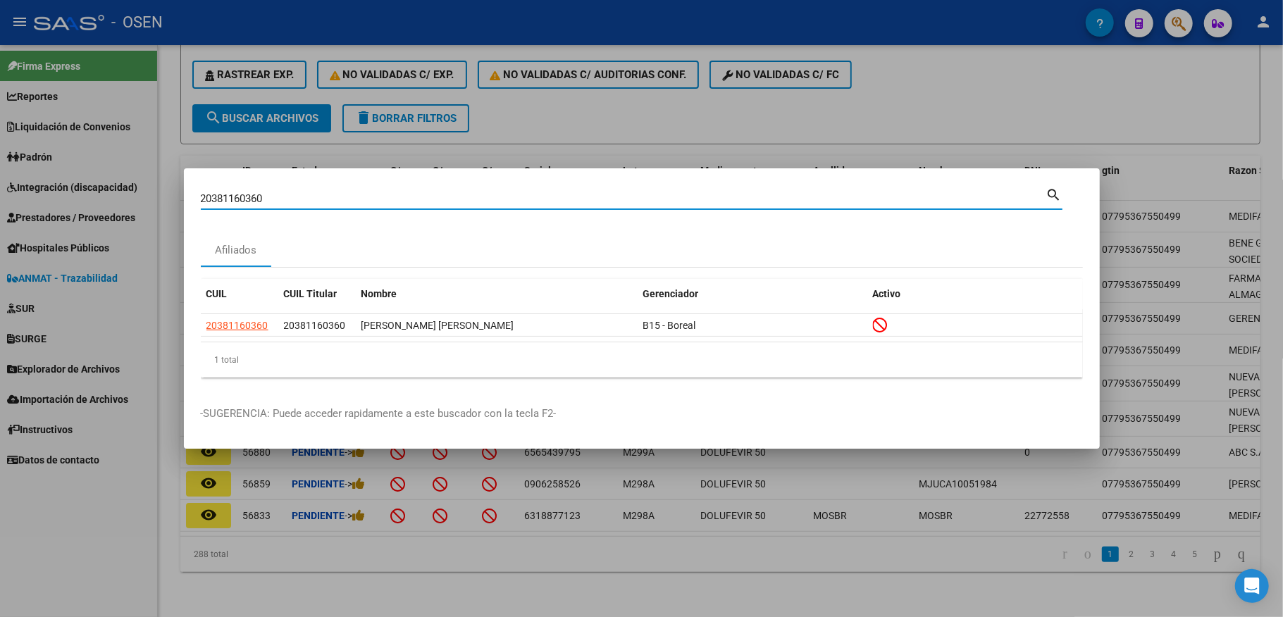
drag, startPoint x: 316, startPoint y: 197, endPoint x: 34, endPoint y: 189, distance: 281.9
click at [34, 189] on div "20381160360 Buscar (apellido, dni, cuil, nro traspaso, cuit, obra social) searc…" at bounding box center [641, 308] width 1283 height 617
paste input "20298187362"
type input "20298187362"
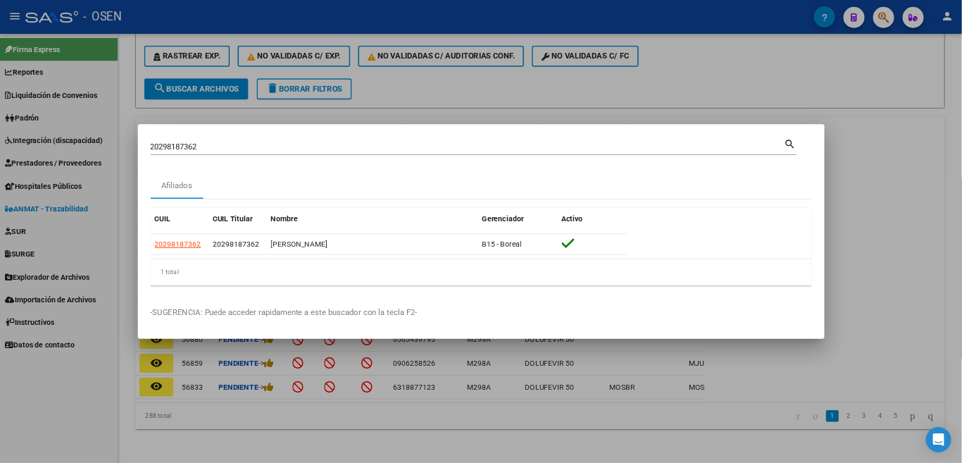
scroll to position [282, 0]
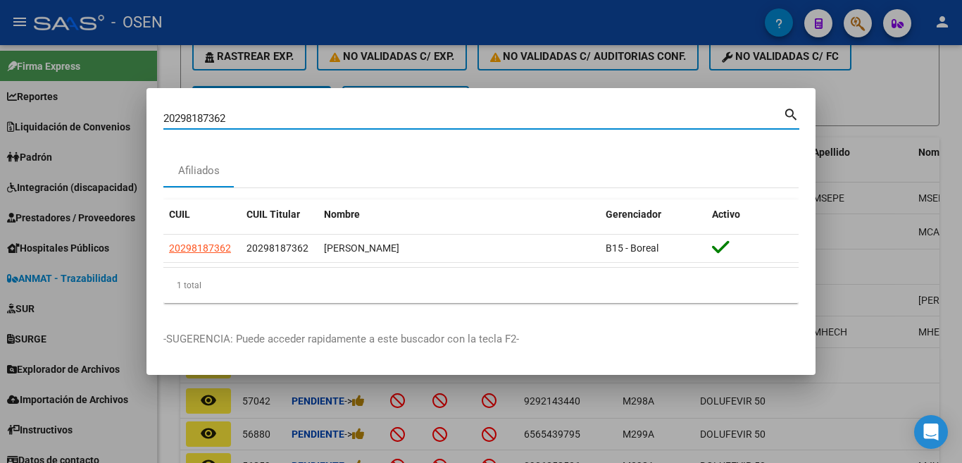
click at [85, 123] on div "20298187362 Buscar (apellido, dni, cuil, nro traspaso, cuit, obra social) searc…" at bounding box center [481, 231] width 962 height 463
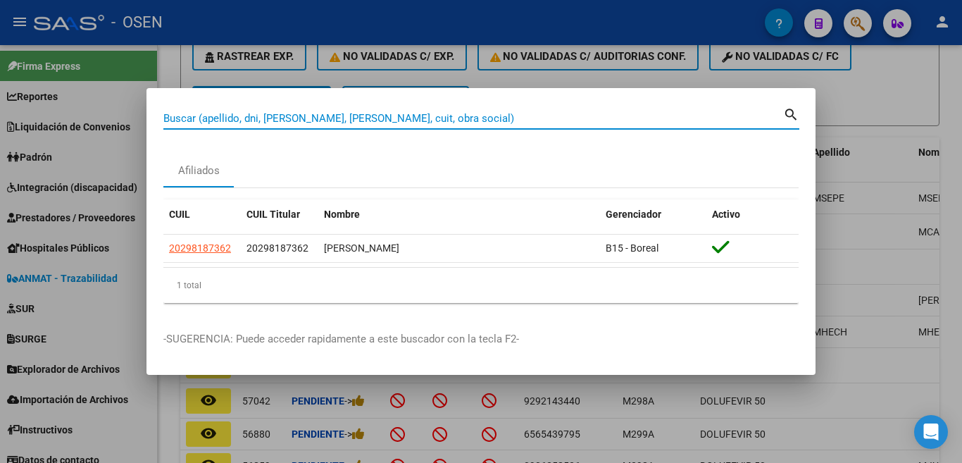
paste input
click at [204, 120] on input "Buscar (apellido, dni, [PERSON_NAME], [PERSON_NAME], cuit, obra social)" at bounding box center [473, 118] width 620 height 13
click at [202, 123] on input "Buscar (apellido, dni, [PERSON_NAME], [PERSON_NAME], cuit, obra social)" at bounding box center [473, 118] width 620 height 13
click at [271, 117] on input "Buscar (apellido, dni, [PERSON_NAME], [PERSON_NAME], cuit, obra social)" at bounding box center [473, 118] width 620 height 13
paste input "20387992619"
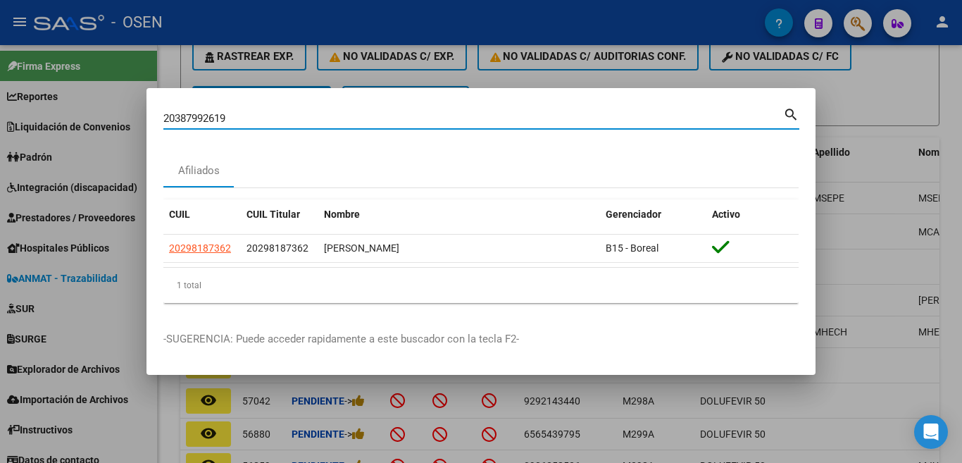
type input "20387992619"
